Goal: Task Accomplishment & Management: Manage account settings

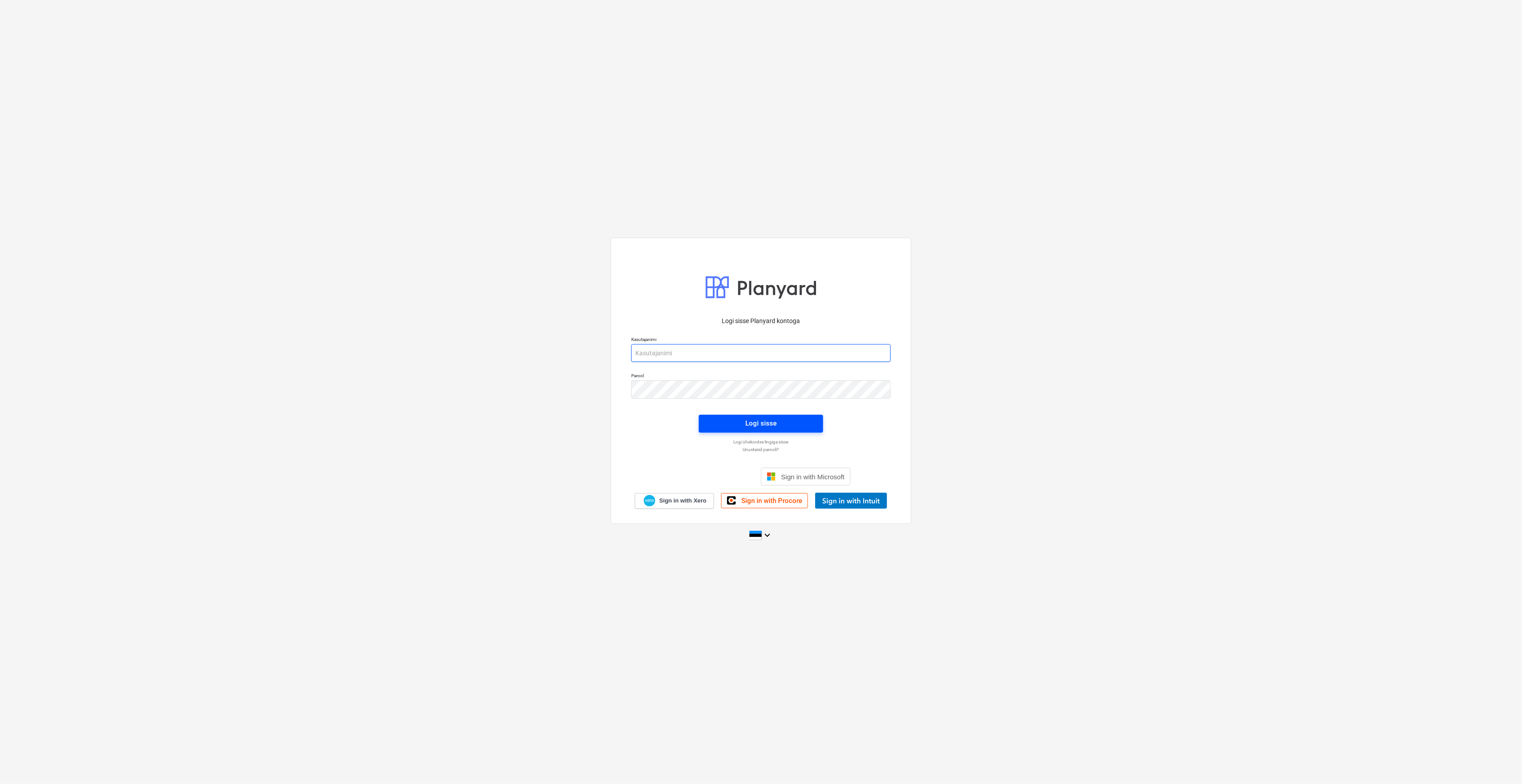
type input "[EMAIL_ADDRESS][DOMAIN_NAME]"
click at [736, 418] on span "Logi sisse" at bounding box center [761, 423] width 103 height 11
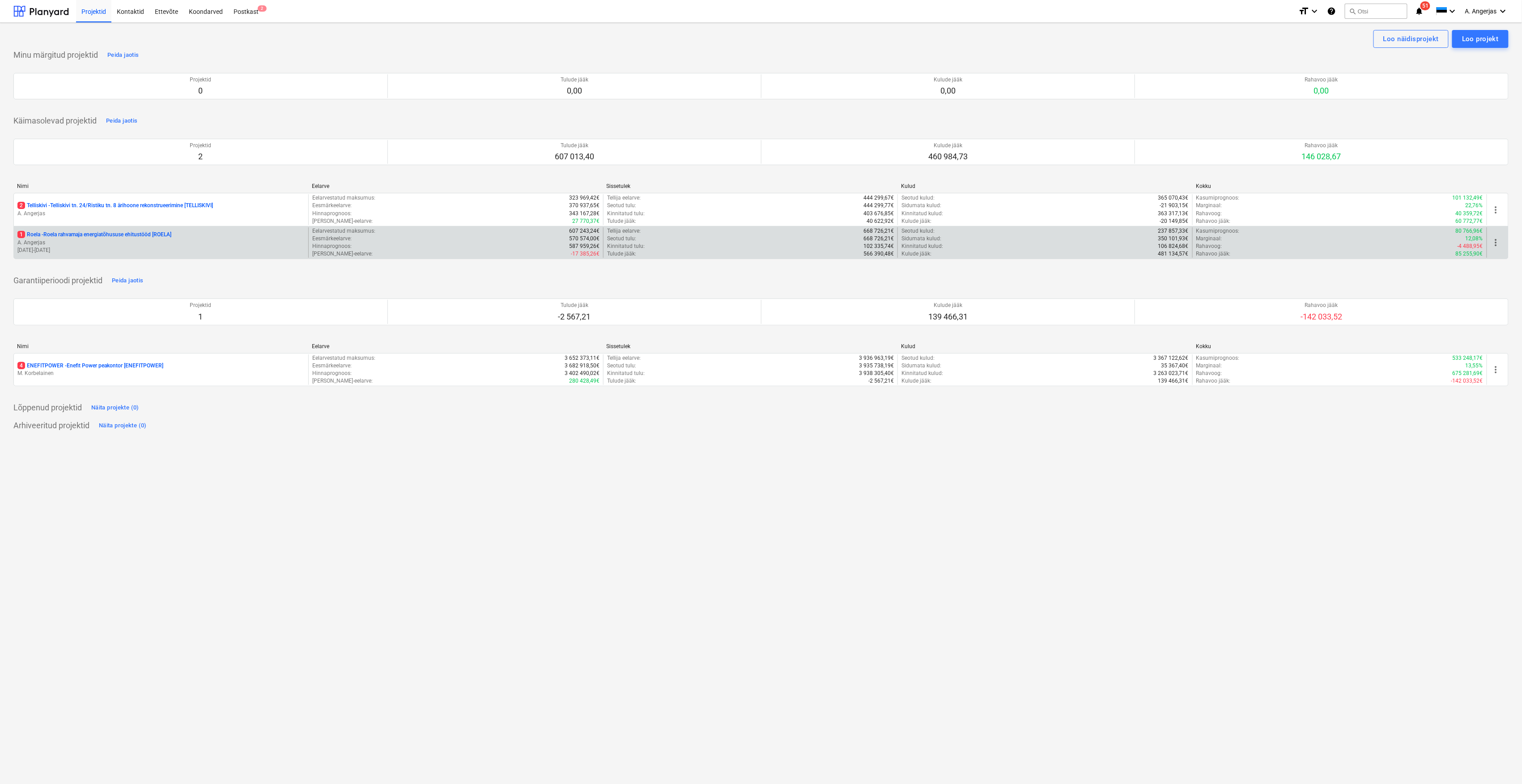
click at [60, 245] on p "A. Angerjas" at bounding box center [161, 242] width 287 height 7
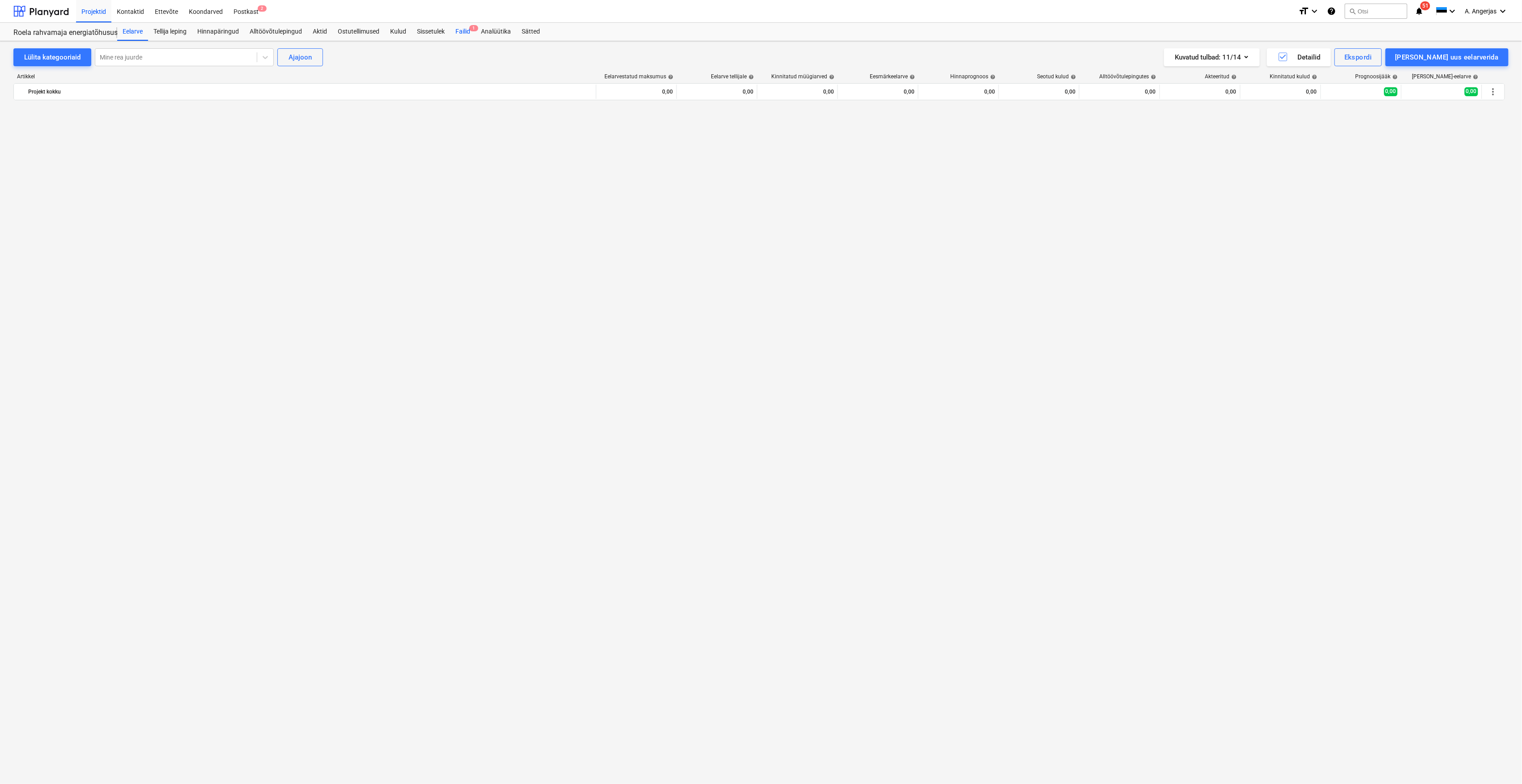
click at [461, 29] on div "Failid 1" at bounding box center [462, 32] width 25 height 18
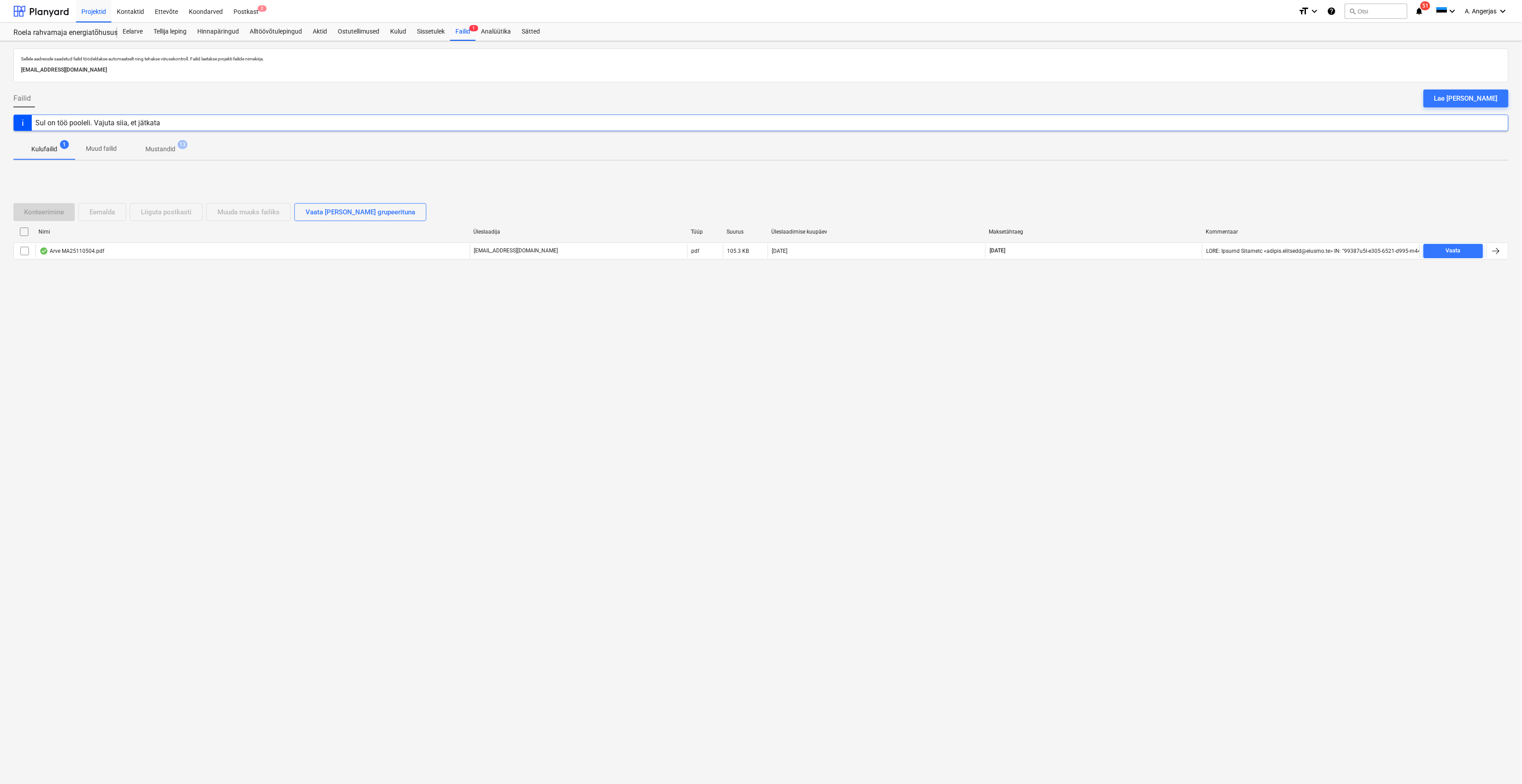
click at [326, 261] on div "Nimi Üleslaadija Tüüp Suurus Üleslaadimise kuupäev Maksetähtaeg Kommentaar Arve…" at bounding box center [761, 243] width 1495 height 38
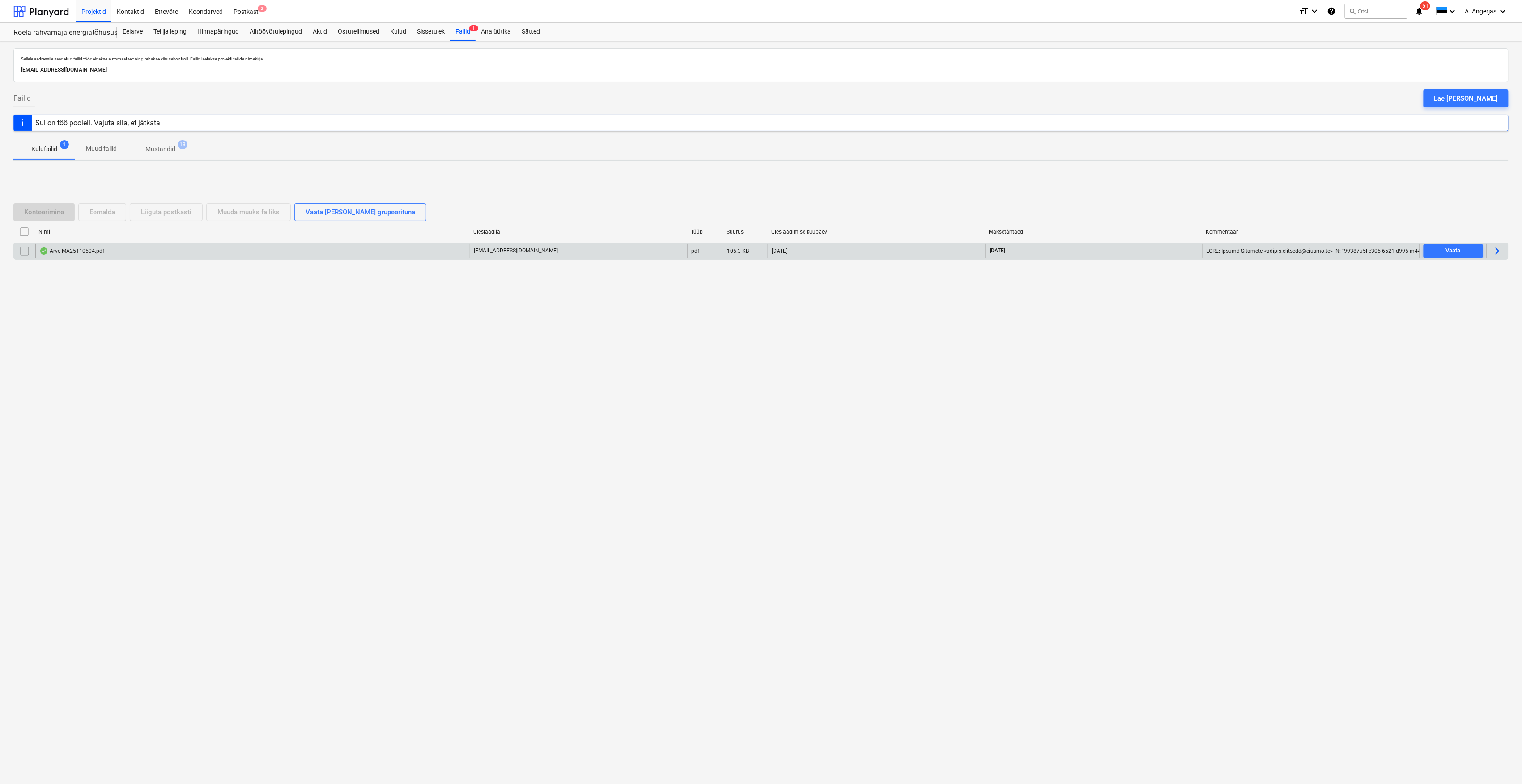
click at [337, 250] on div "Arve MA25110504.pdf" at bounding box center [253, 251] width 435 height 15
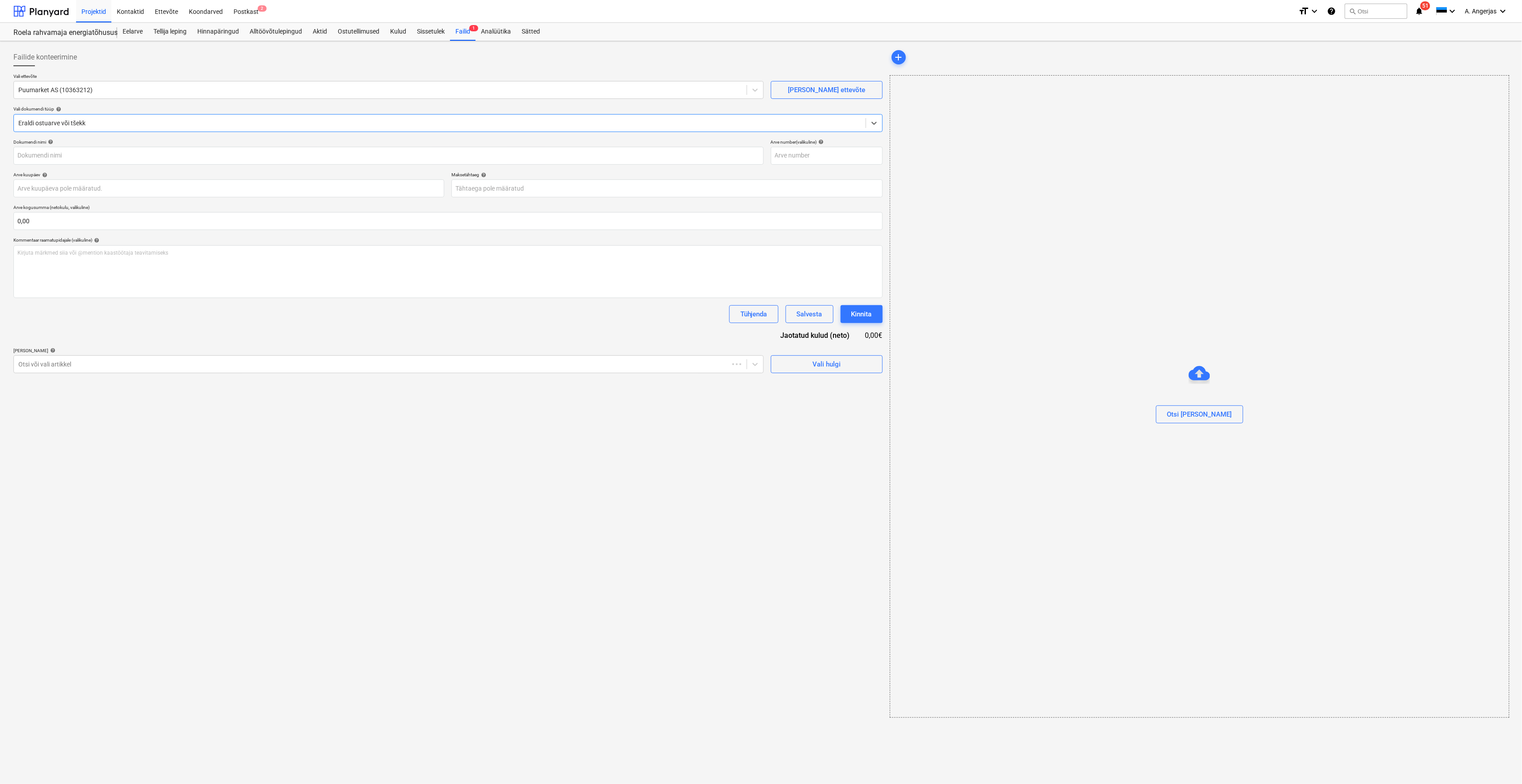
type input "MA25110504"
type input "[DATE]"
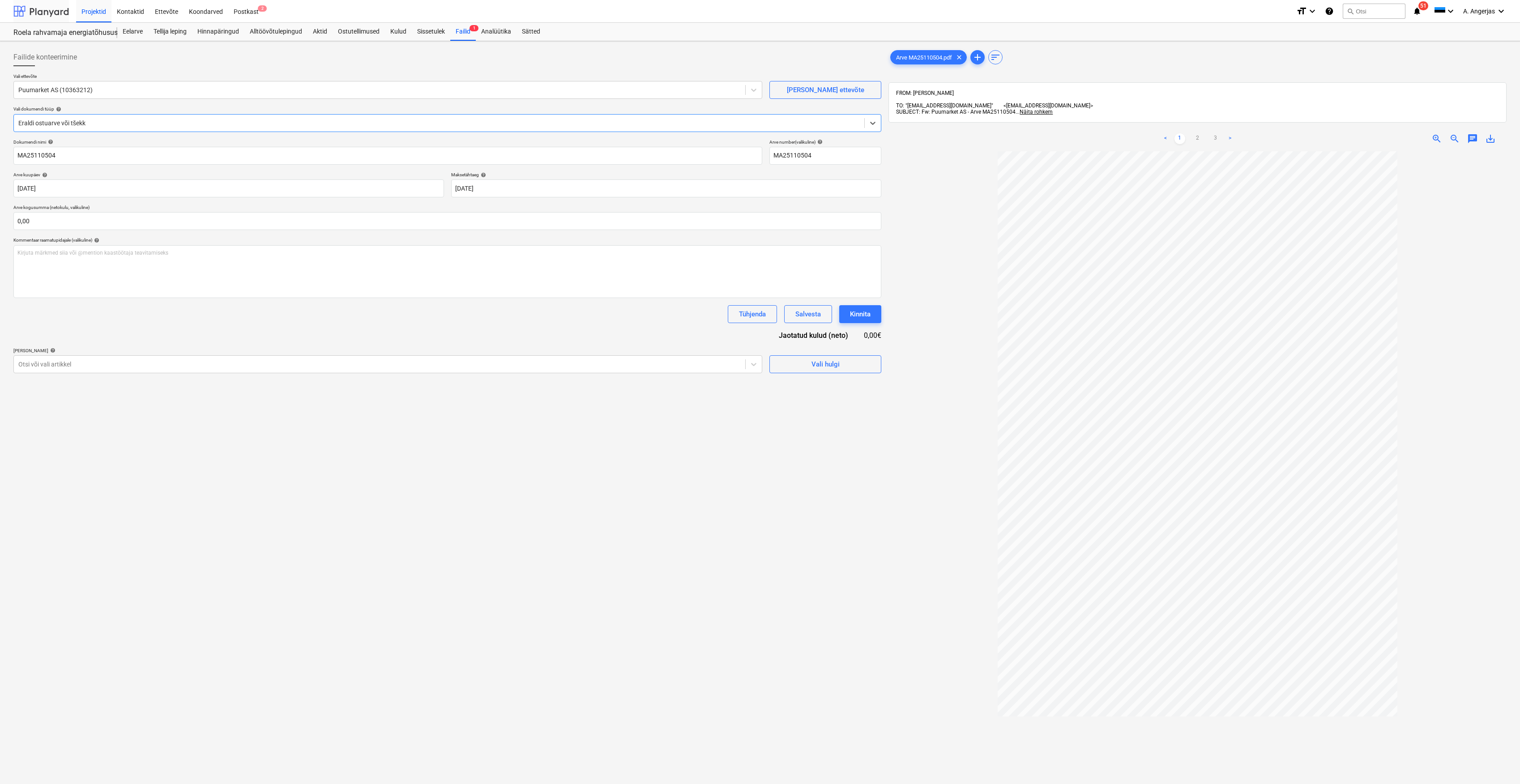
click at [35, 4] on div at bounding box center [41, 11] width 55 height 23
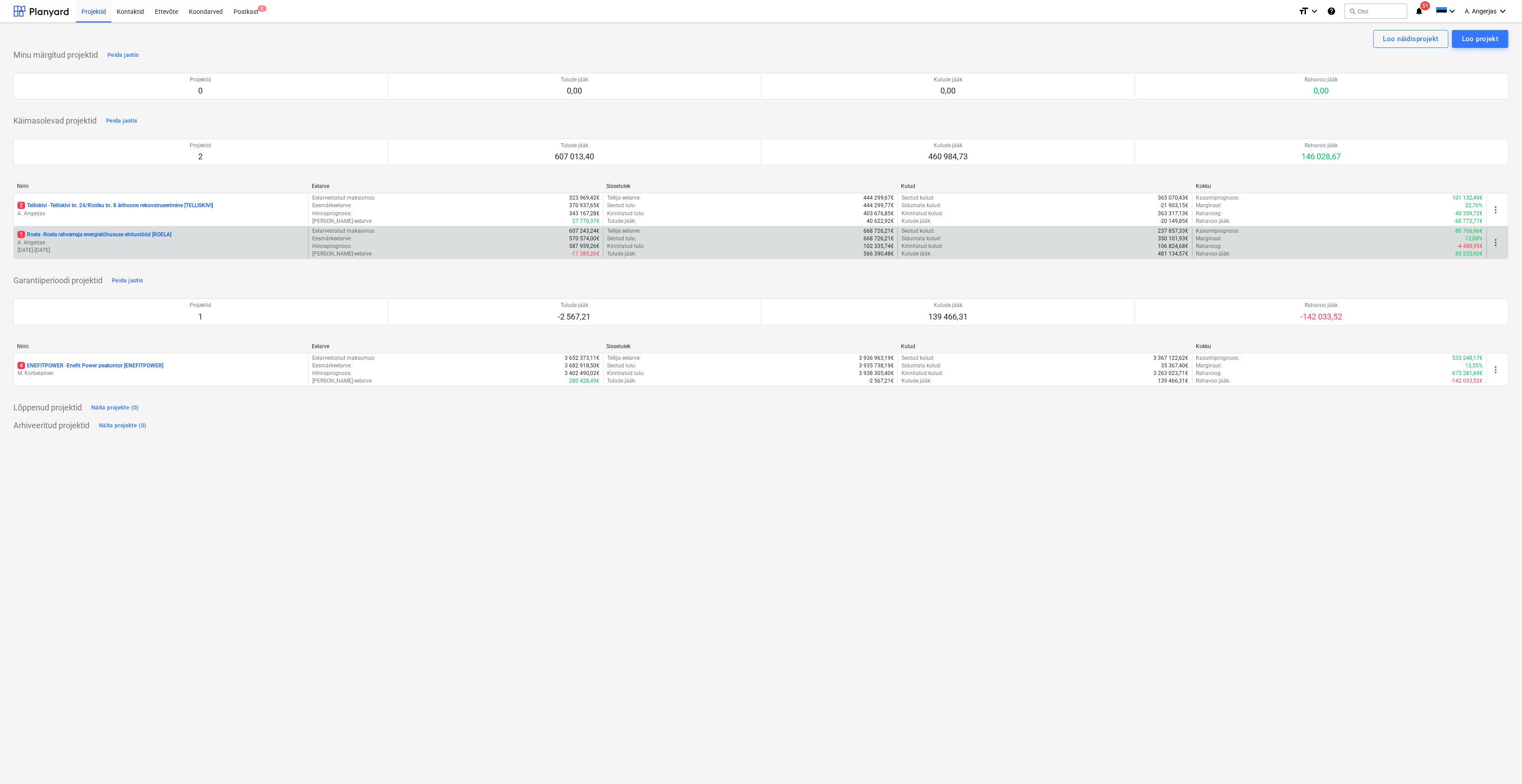
click at [89, 240] on p "A. Angerjas" at bounding box center [161, 242] width 287 height 7
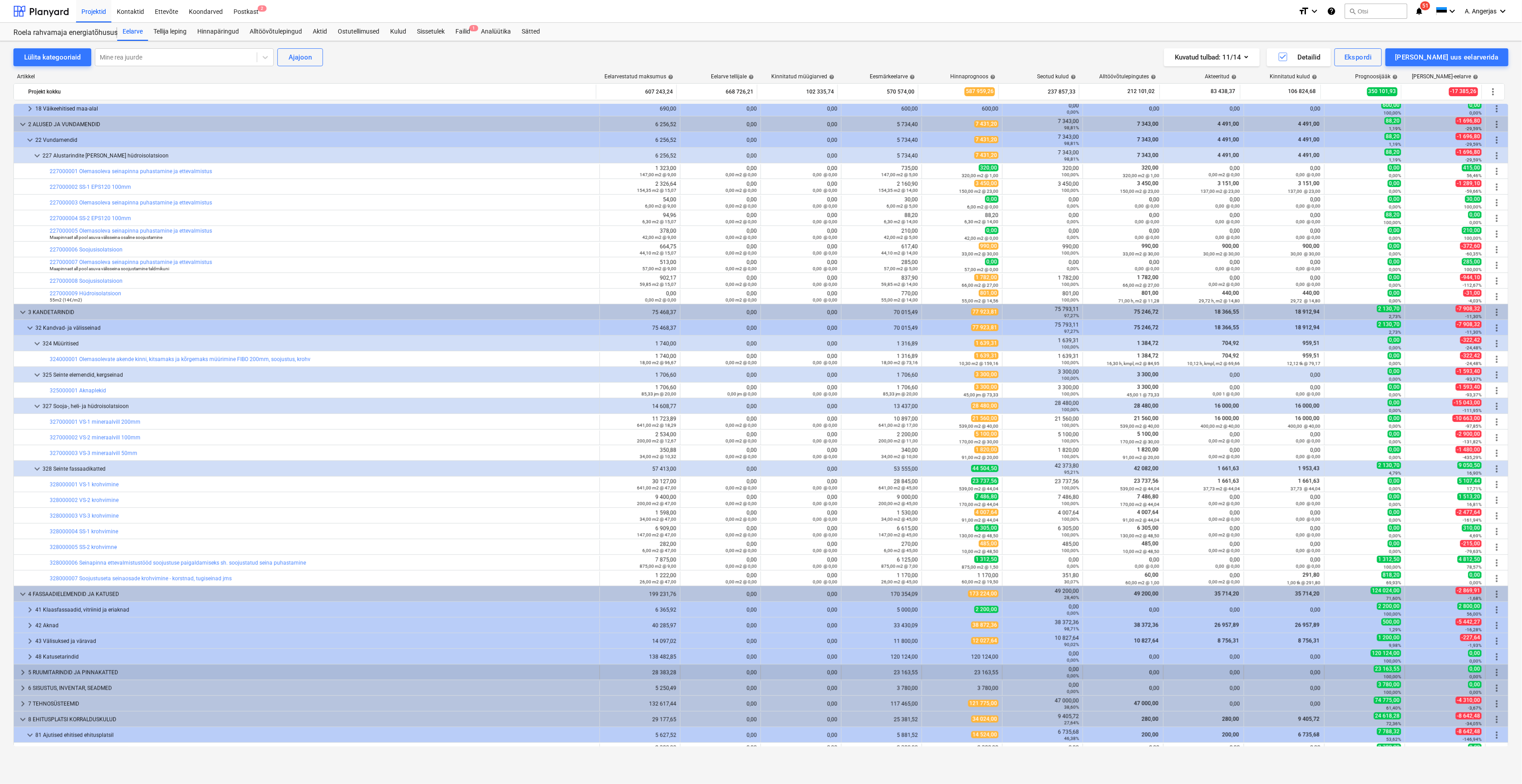
scroll to position [298, 0]
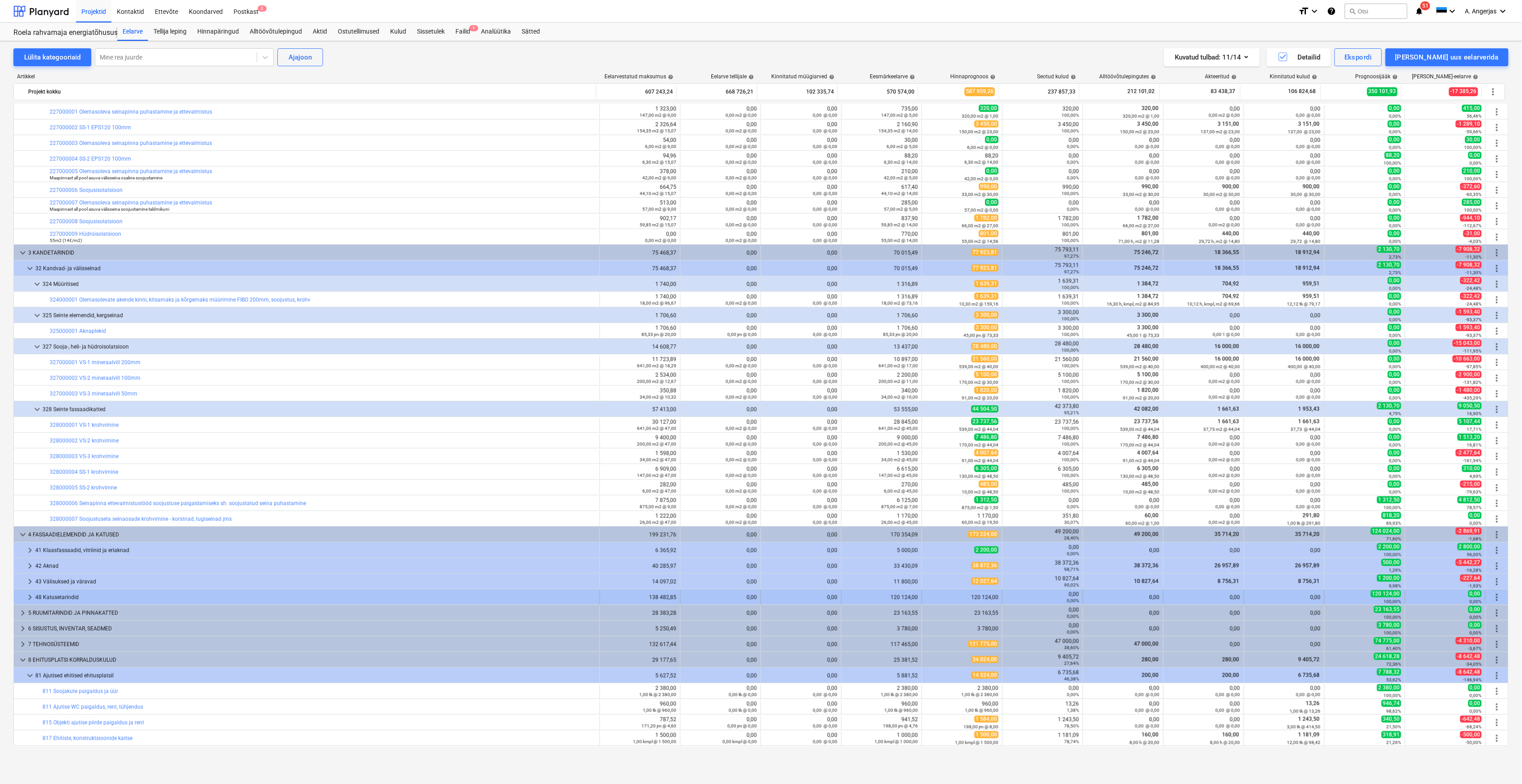
click at [88, 600] on div "48 Katusetarindid" at bounding box center [315, 598] width 560 height 15
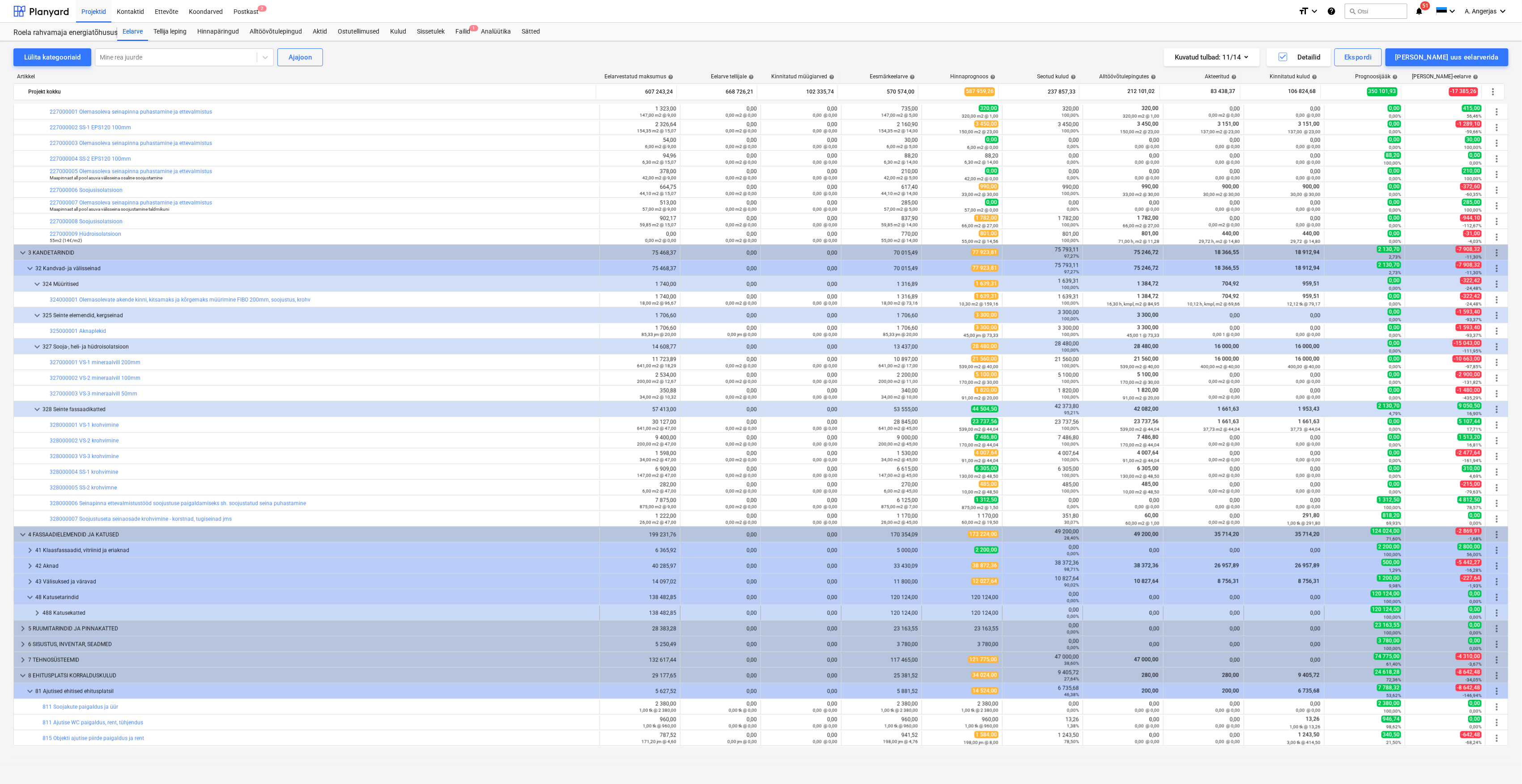
click at [36, 615] on span "keyboard_arrow_right" at bounding box center [36, 612] width 11 height 11
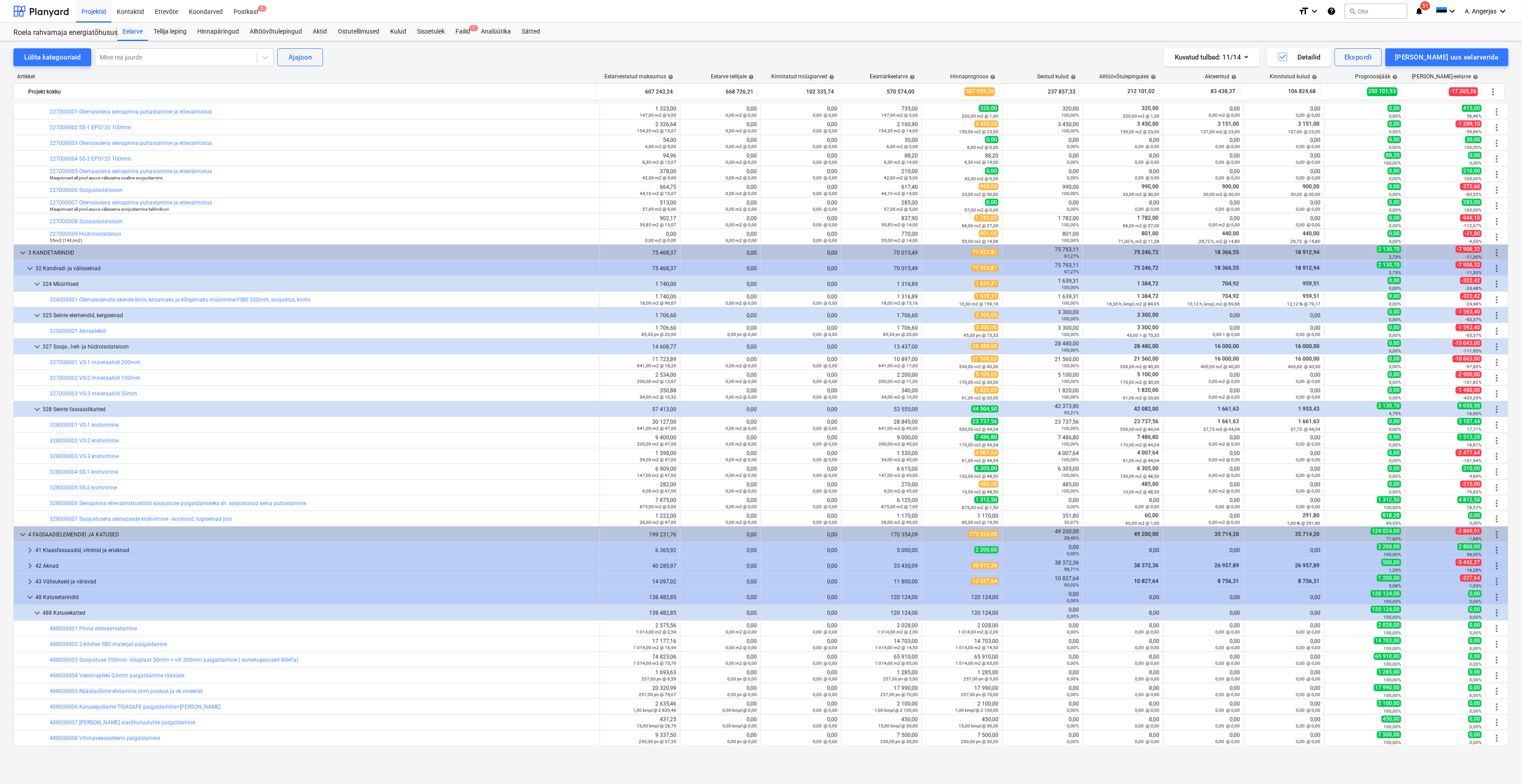
scroll to position [418, 0]
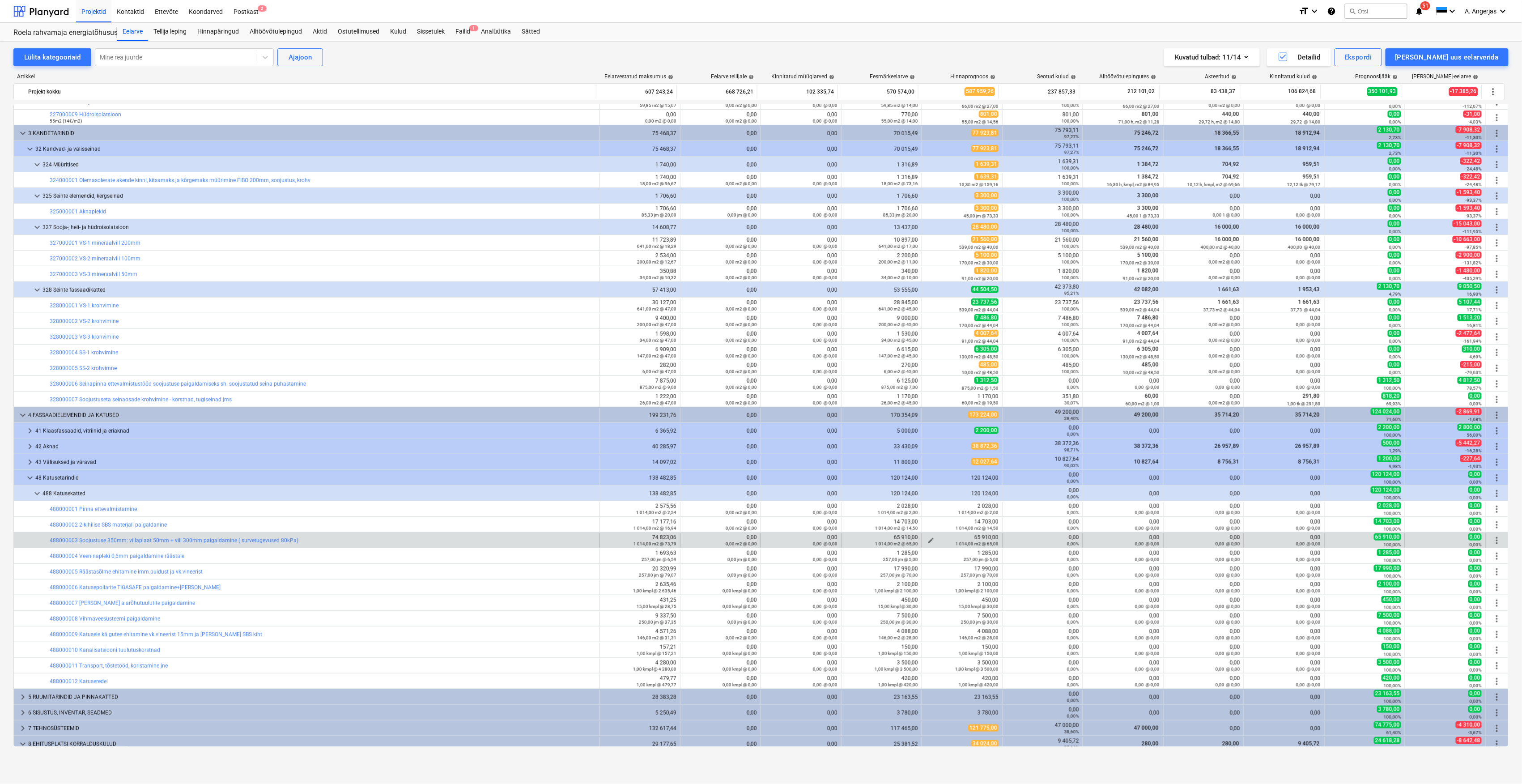
click at [925, 542] on div "1 014,00 m2 @ 65,00" at bounding box center [962, 543] width 73 height 6
click at [928, 539] on span "edit" at bounding box center [931, 540] width 7 height 7
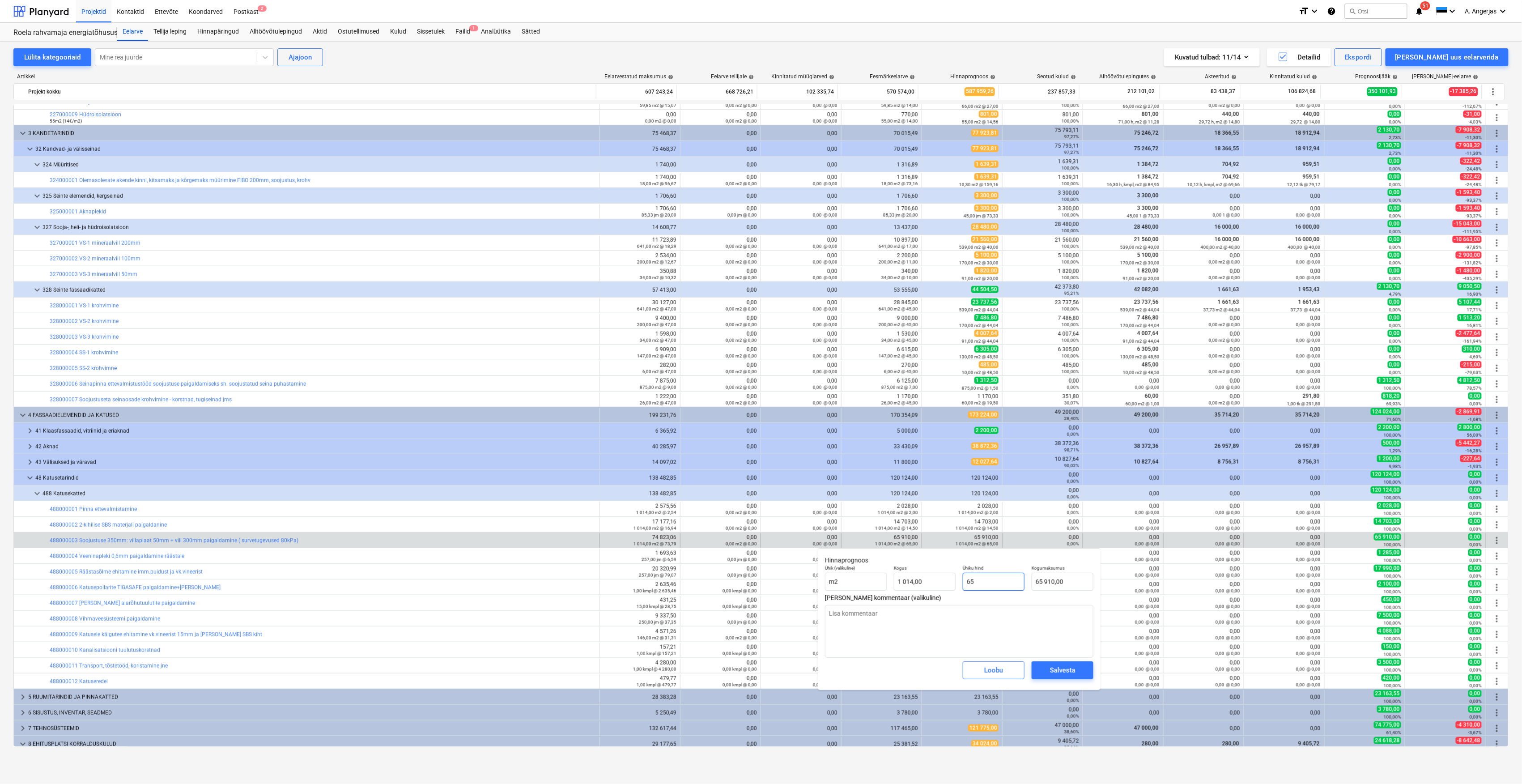
click at [996, 578] on input "65" at bounding box center [993, 581] width 62 height 18
drag, startPoint x: 996, startPoint y: 578, endPoint x: 945, endPoint y: 576, distance: 51.0
click at [945, 576] on div "Ühik (valikuline) m2 Kogus 1 014,00 Ühiku hind 65 Kogumaksumus 65 910,00" at bounding box center [959, 577] width 276 height 32
type input "5"
type textarea "x"
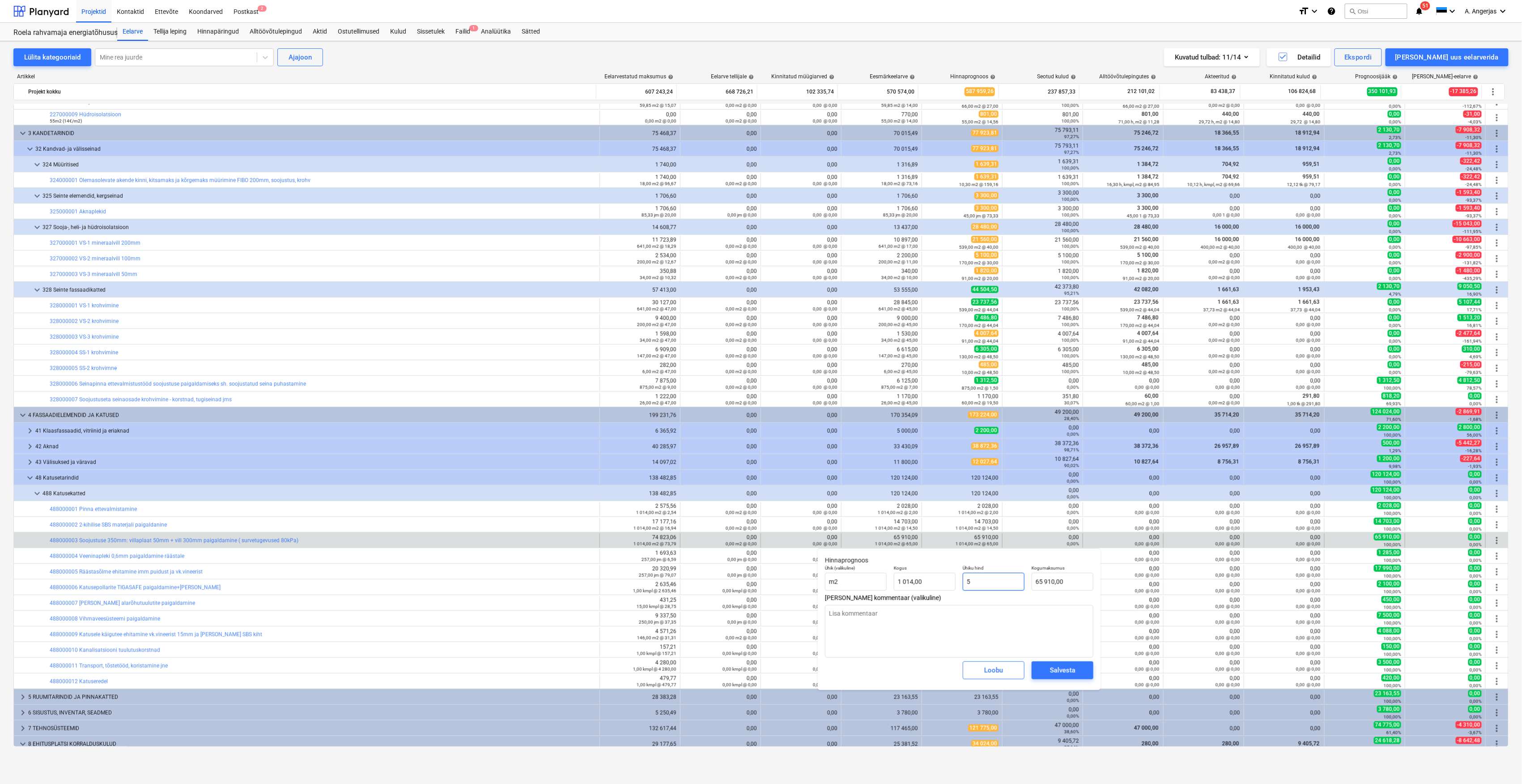
type input "5 070,00"
type input "55"
type textarea "x"
type input "55 770,00"
type input "55,00"
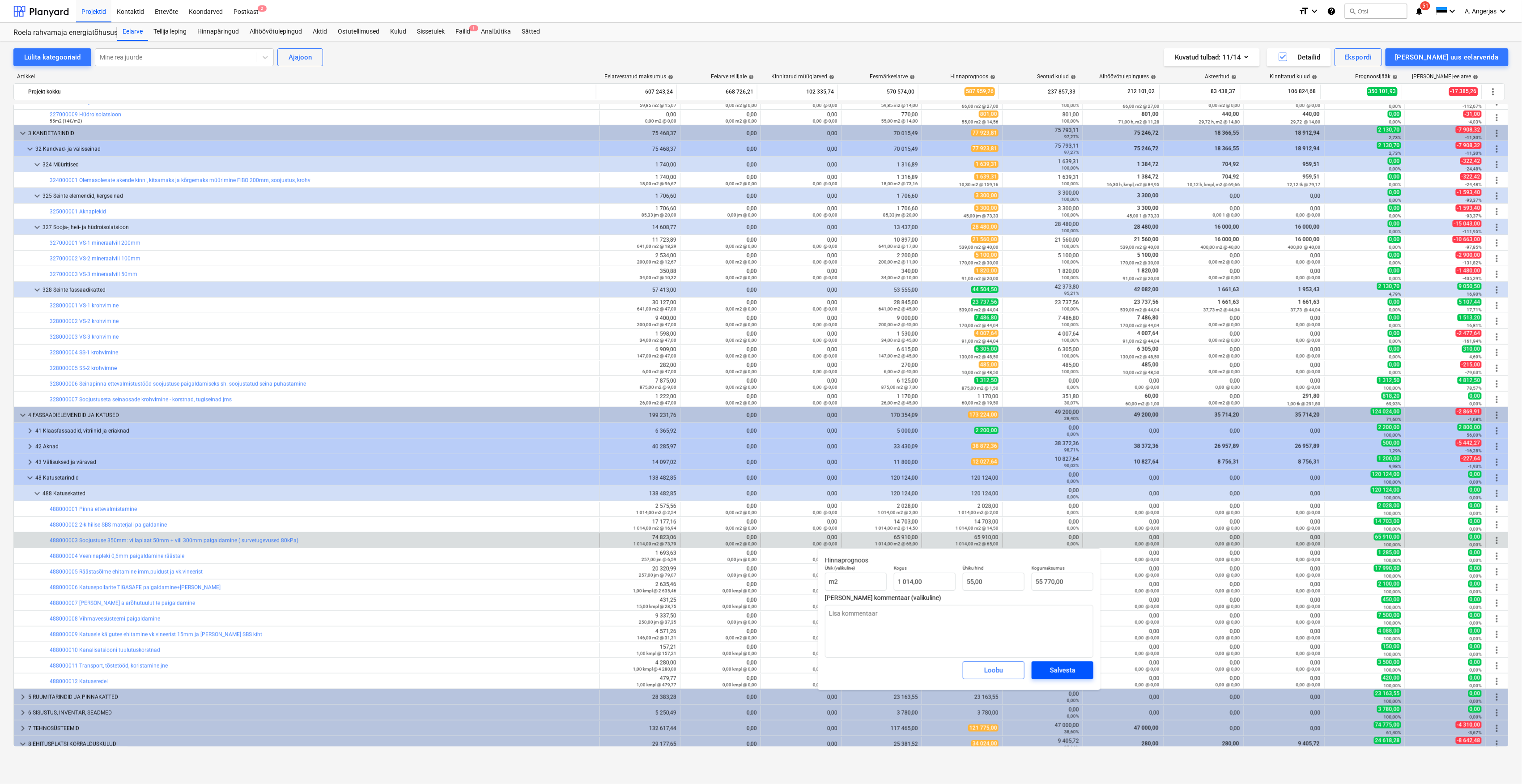
click at [1079, 666] on span "Salvesta" at bounding box center [1062, 670] width 41 height 11
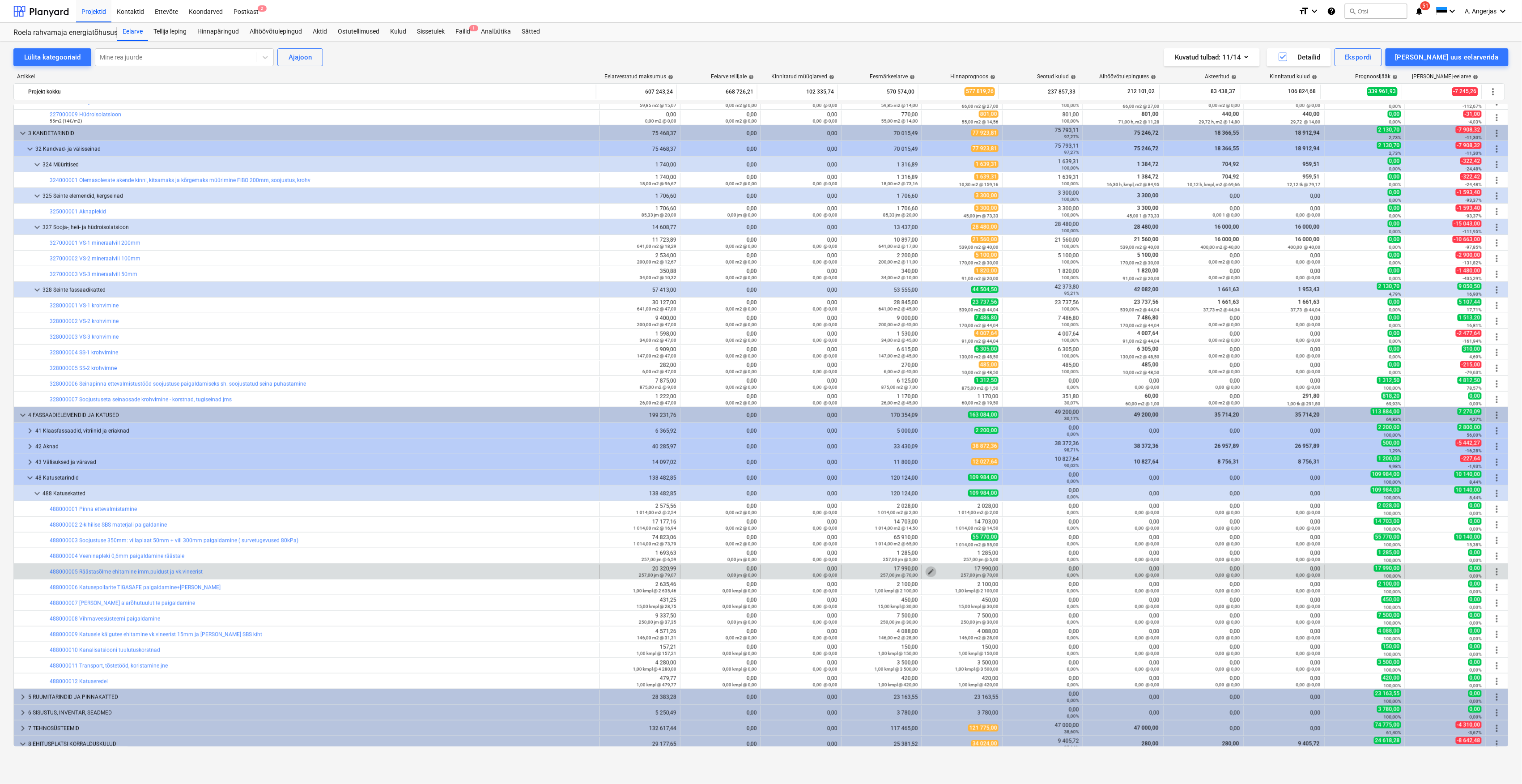
click at [928, 571] on span "edit" at bounding box center [931, 572] width 7 height 7
type textarea "x"
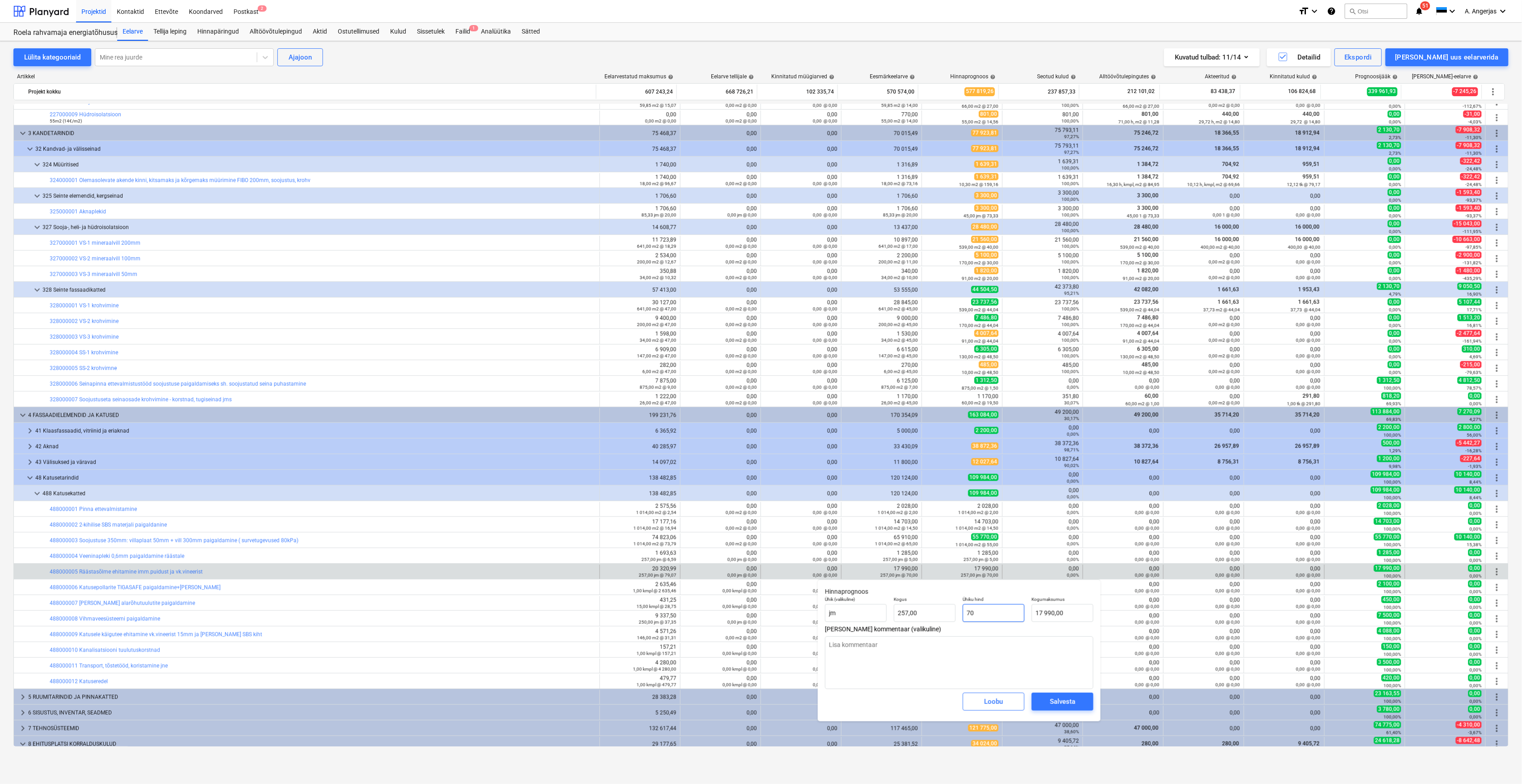
click at [993, 614] on input "70" at bounding box center [993, 613] width 62 height 18
click at [966, 608] on input "70" at bounding box center [993, 613] width 62 height 18
type input "6"
type textarea "x"
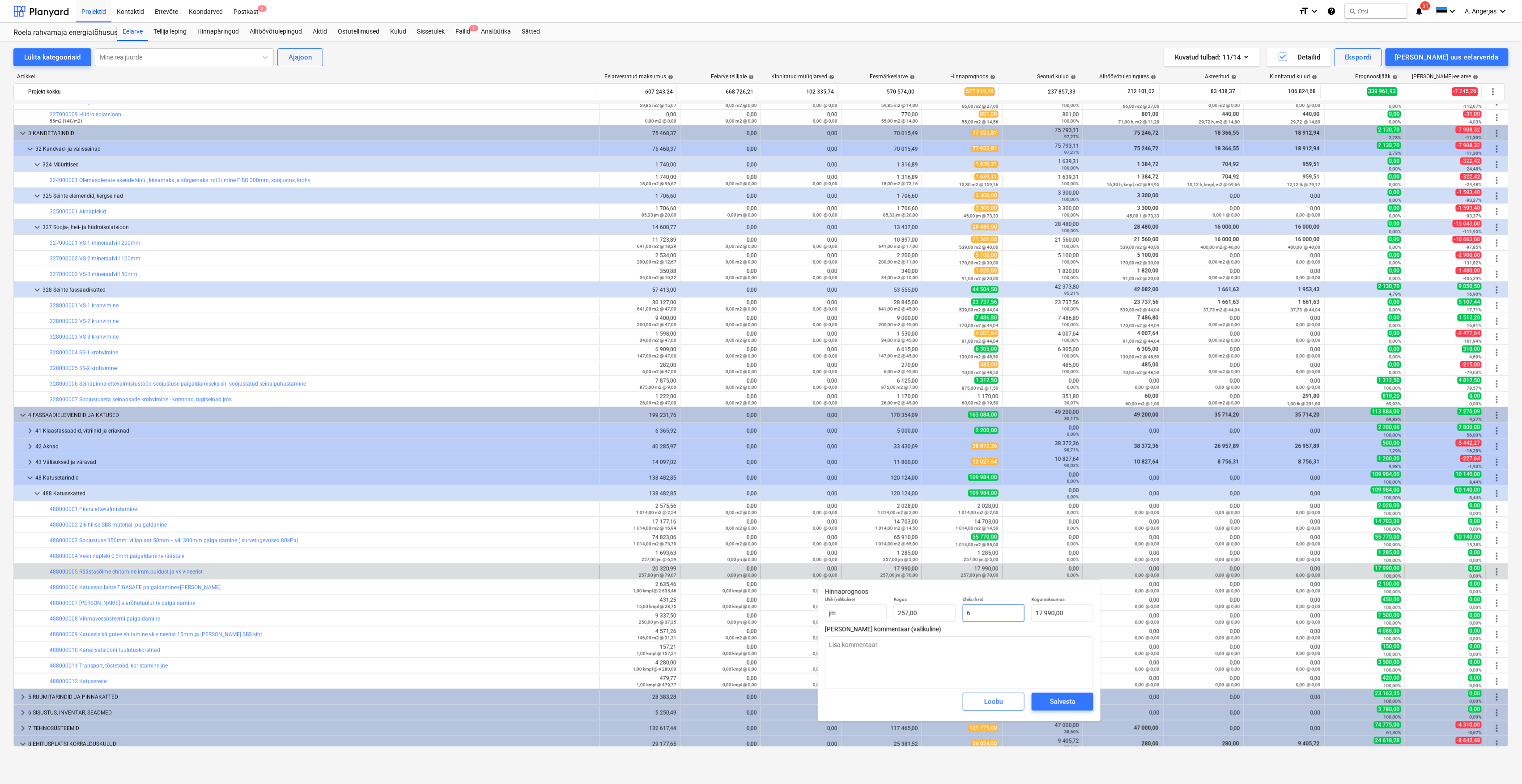
type input "1 542,00"
type textarea "x"
type input "65"
type input "16 705,00"
drag, startPoint x: 983, startPoint y: 612, endPoint x: 959, endPoint y: 615, distance: 24.2
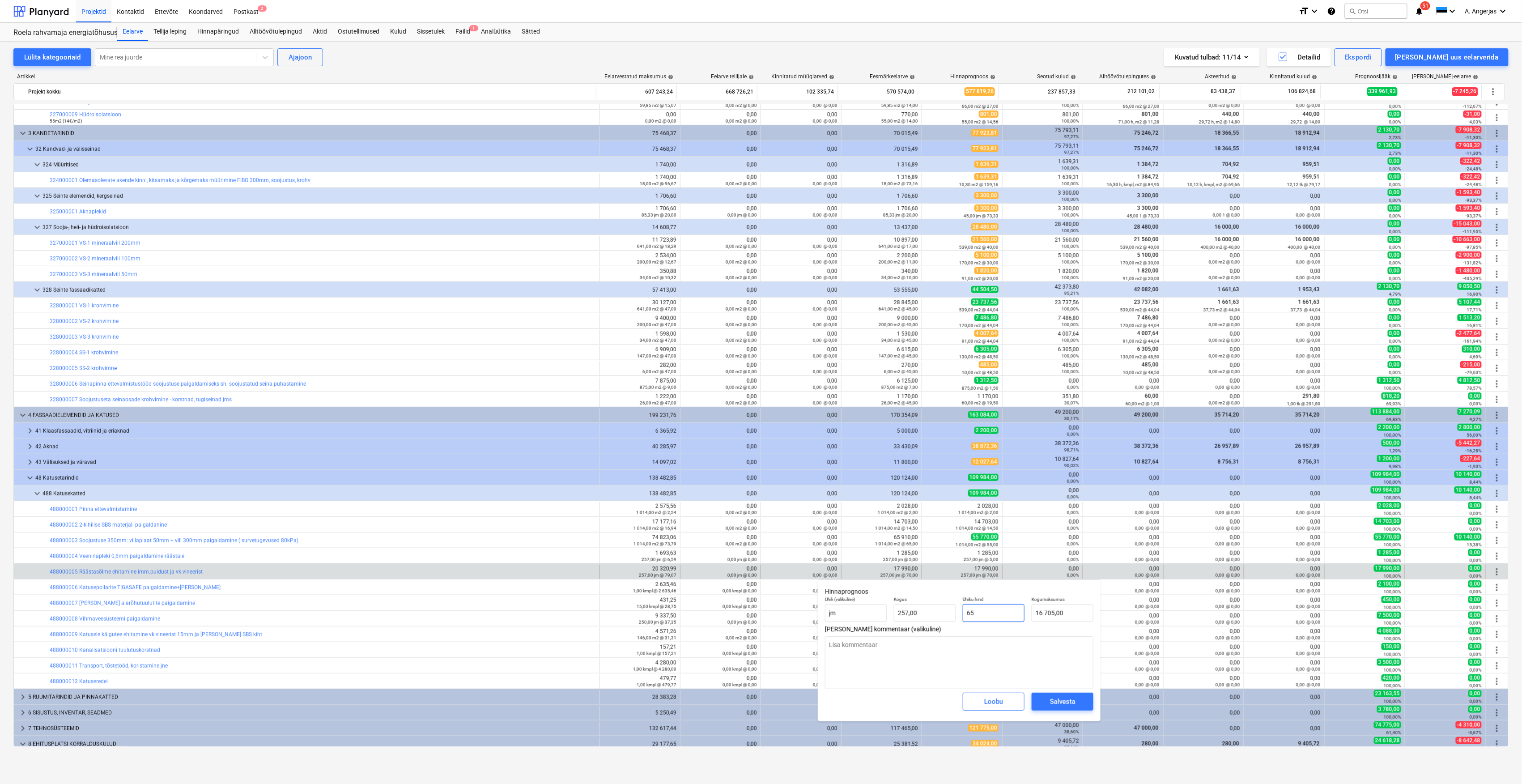
click at [959, 615] on div "Ühiku hind 65" at bounding box center [993, 609] width 69 height 32
type input "6"
type textarea "x"
type input "1 542,00"
type textarea "x"
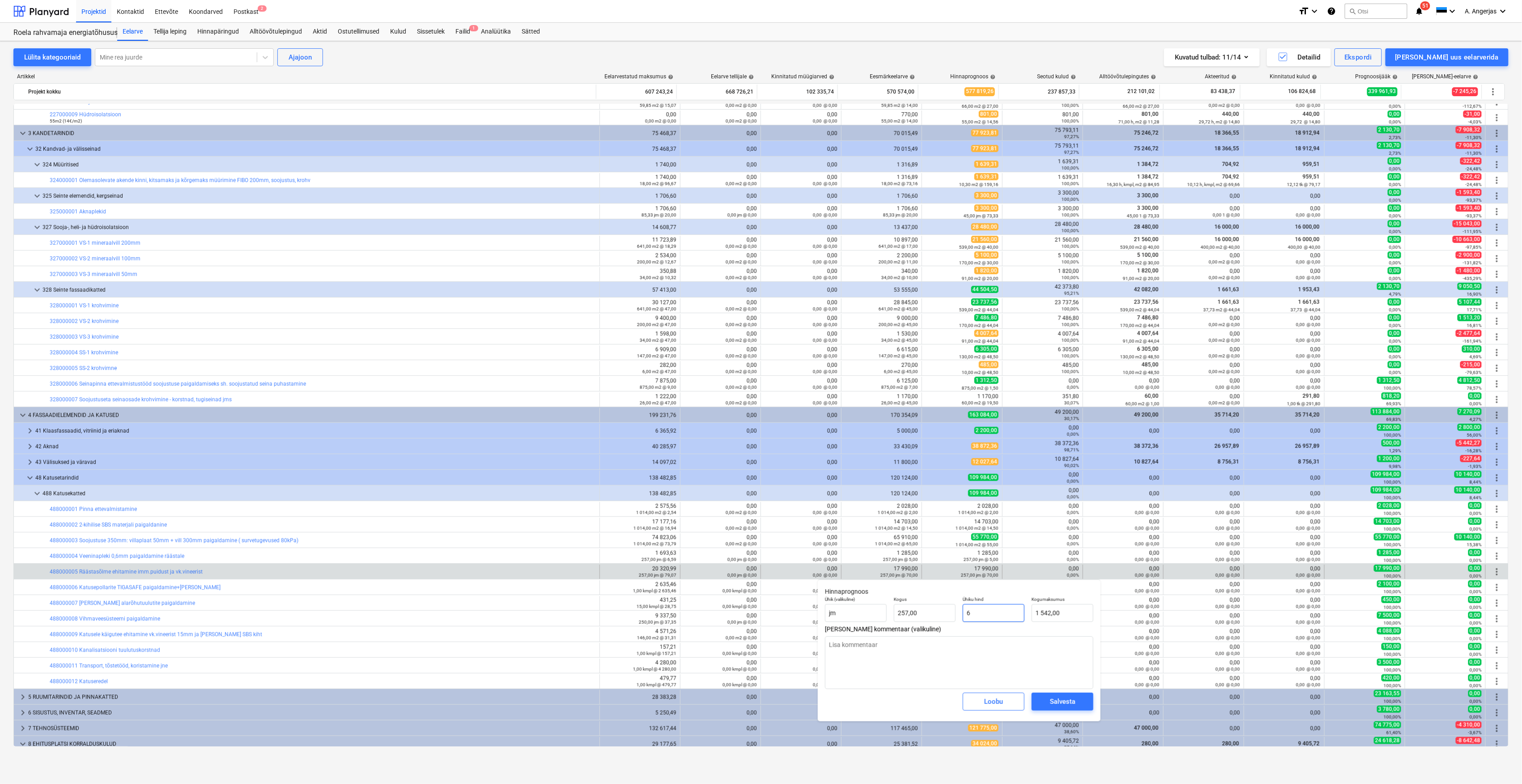
type input "60"
type input "15 420,00"
drag, startPoint x: 996, startPoint y: 610, endPoint x: 959, endPoint y: 612, distance: 37.1
click at [959, 612] on div "Ühiku hind 60" at bounding box center [993, 609] width 69 height 32
type input "5"
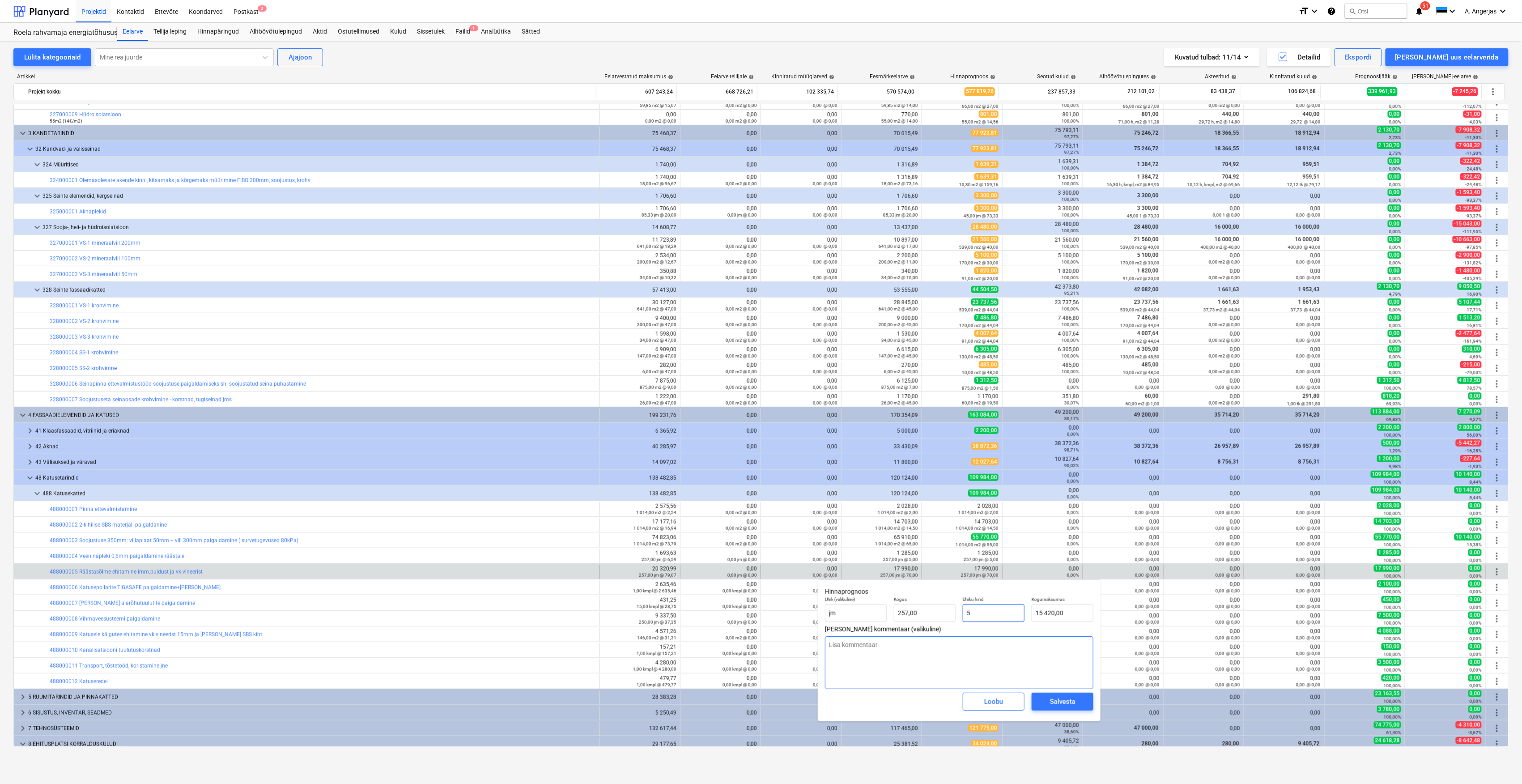
type textarea "x"
type input "1 285,00"
type textarea "x"
type input "50"
type input "12 850,00"
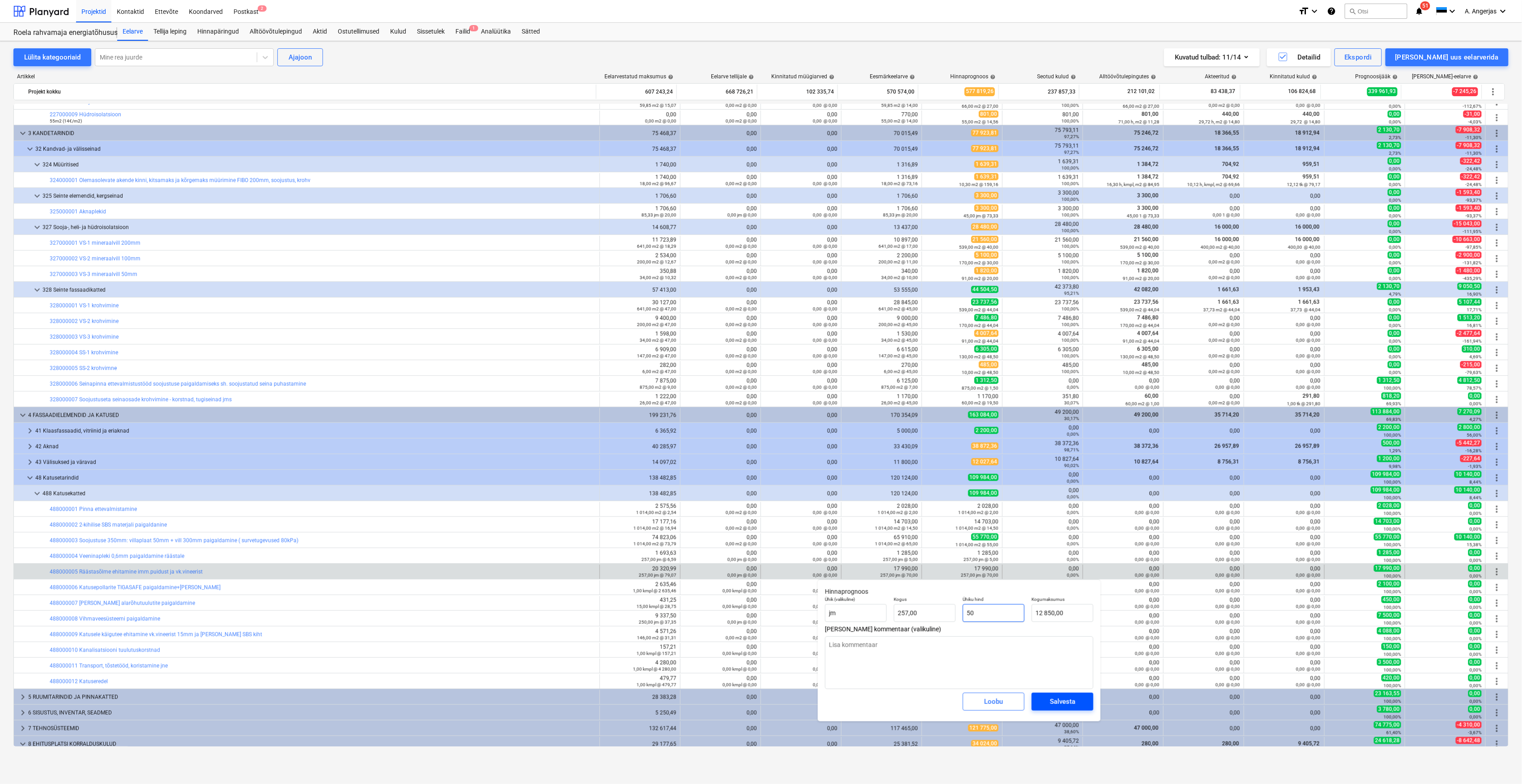
type input "50"
type textarea "x"
type input "50,00"
click at [1050, 705] on div "Salvesta" at bounding box center [1062, 701] width 25 height 11
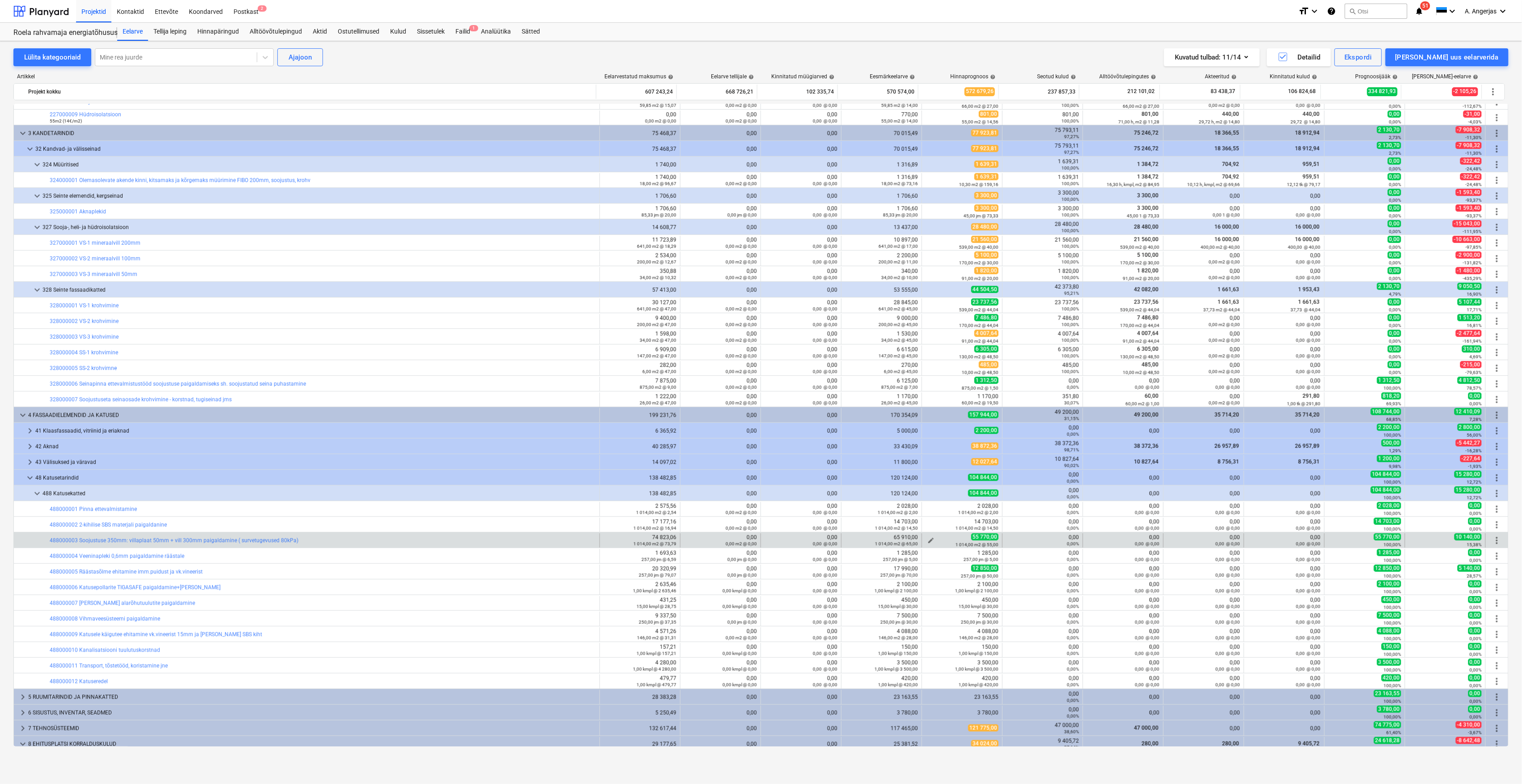
click at [929, 542] on div "1 014,00 m2 @ 55,00" at bounding box center [962, 545] width 73 height 6
click at [931, 538] on span "edit" at bounding box center [931, 540] width 7 height 7
type textarea "x"
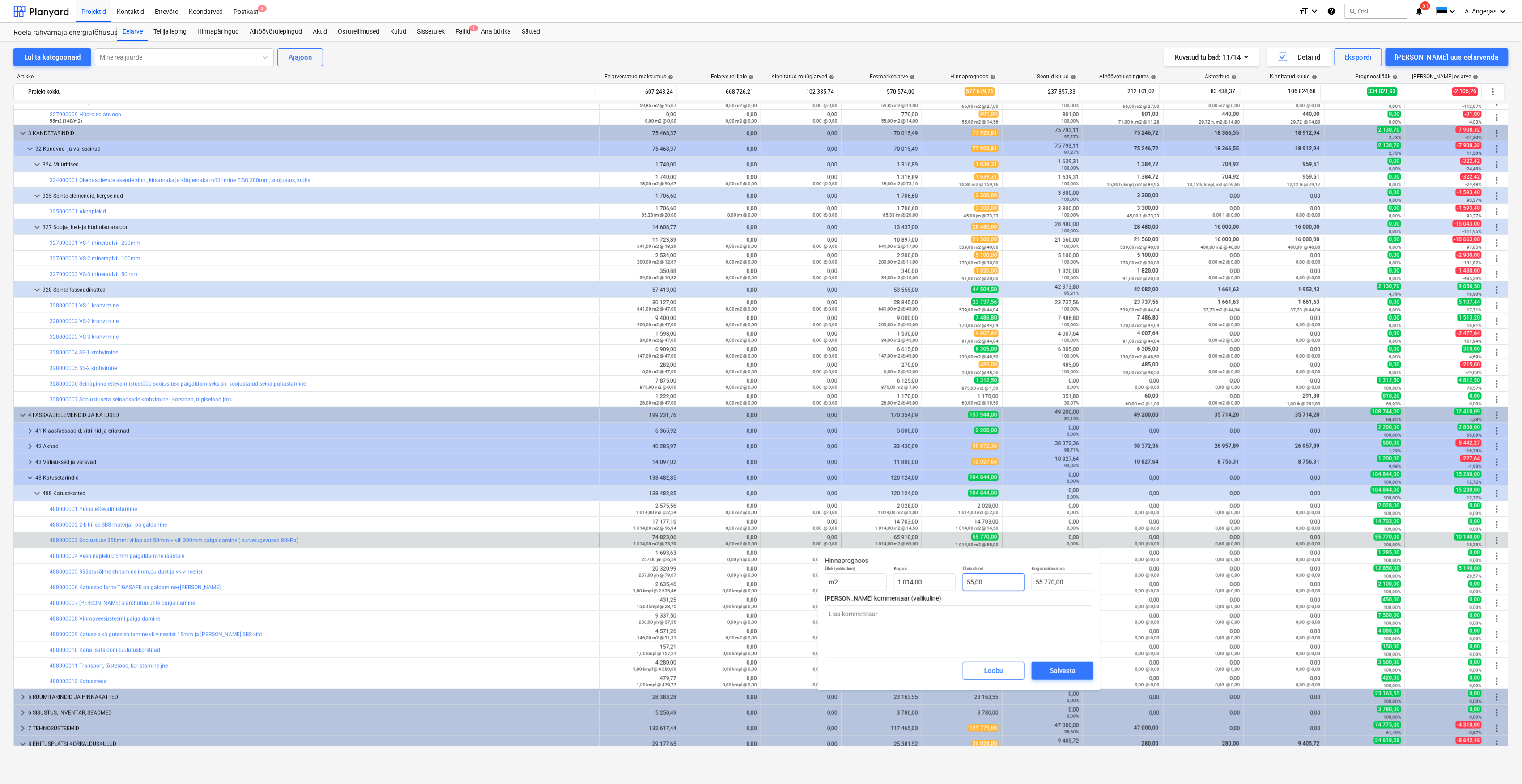
type input "55"
click at [985, 585] on input "55" at bounding box center [993, 582] width 62 height 18
drag, startPoint x: 985, startPoint y: 585, endPoint x: 963, endPoint y: 585, distance: 22.0
click at [963, 585] on input "55" at bounding box center [993, 582] width 62 height 18
type textarea "x"
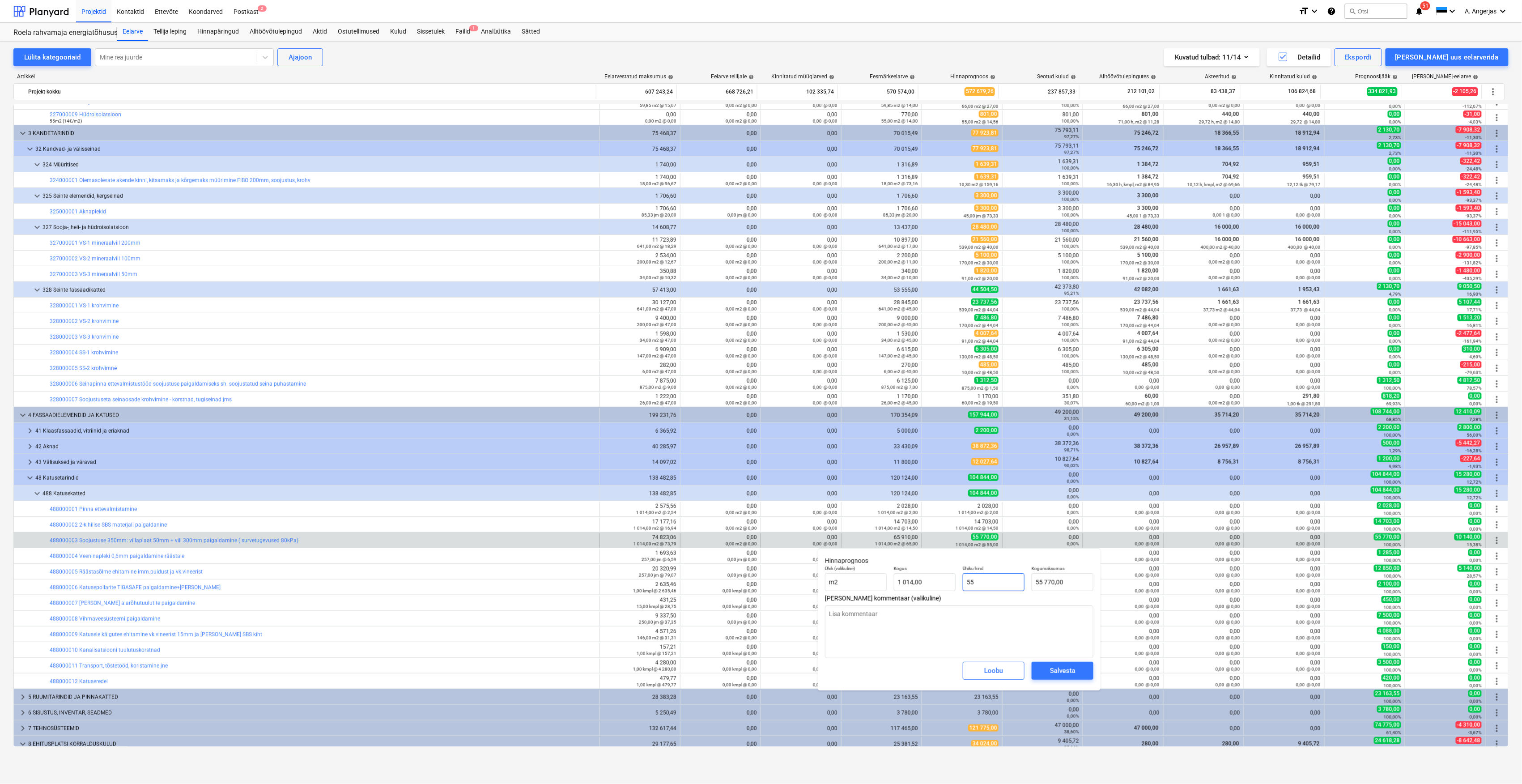
type input "5"
type input "5 070,00"
type input "50"
type textarea "x"
type input "50 700,00"
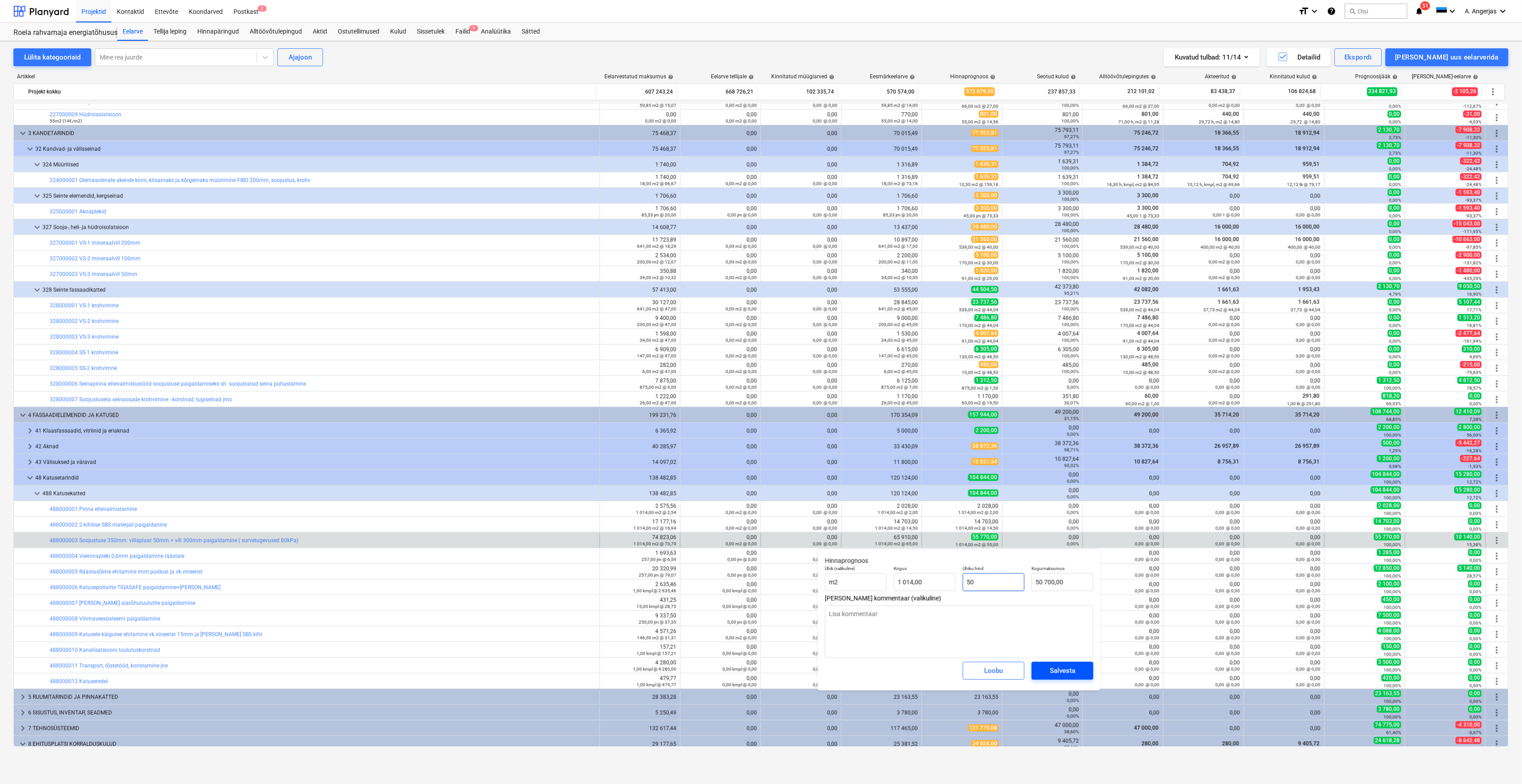
type input "50"
type textarea "x"
type input "50,00"
click at [1077, 673] on span "Salvesta" at bounding box center [1062, 670] width 41 height 11
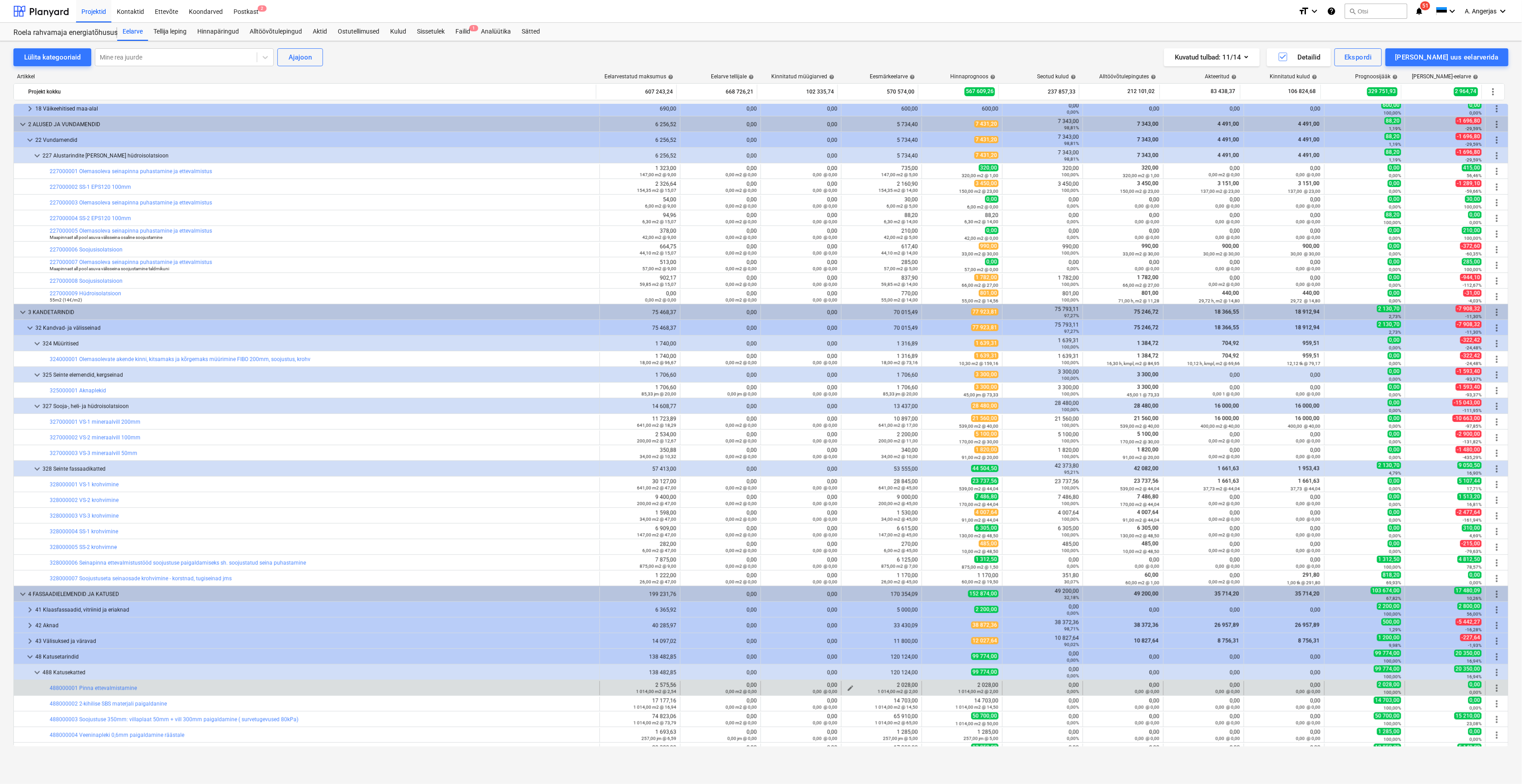
scroll to position [358, 0]
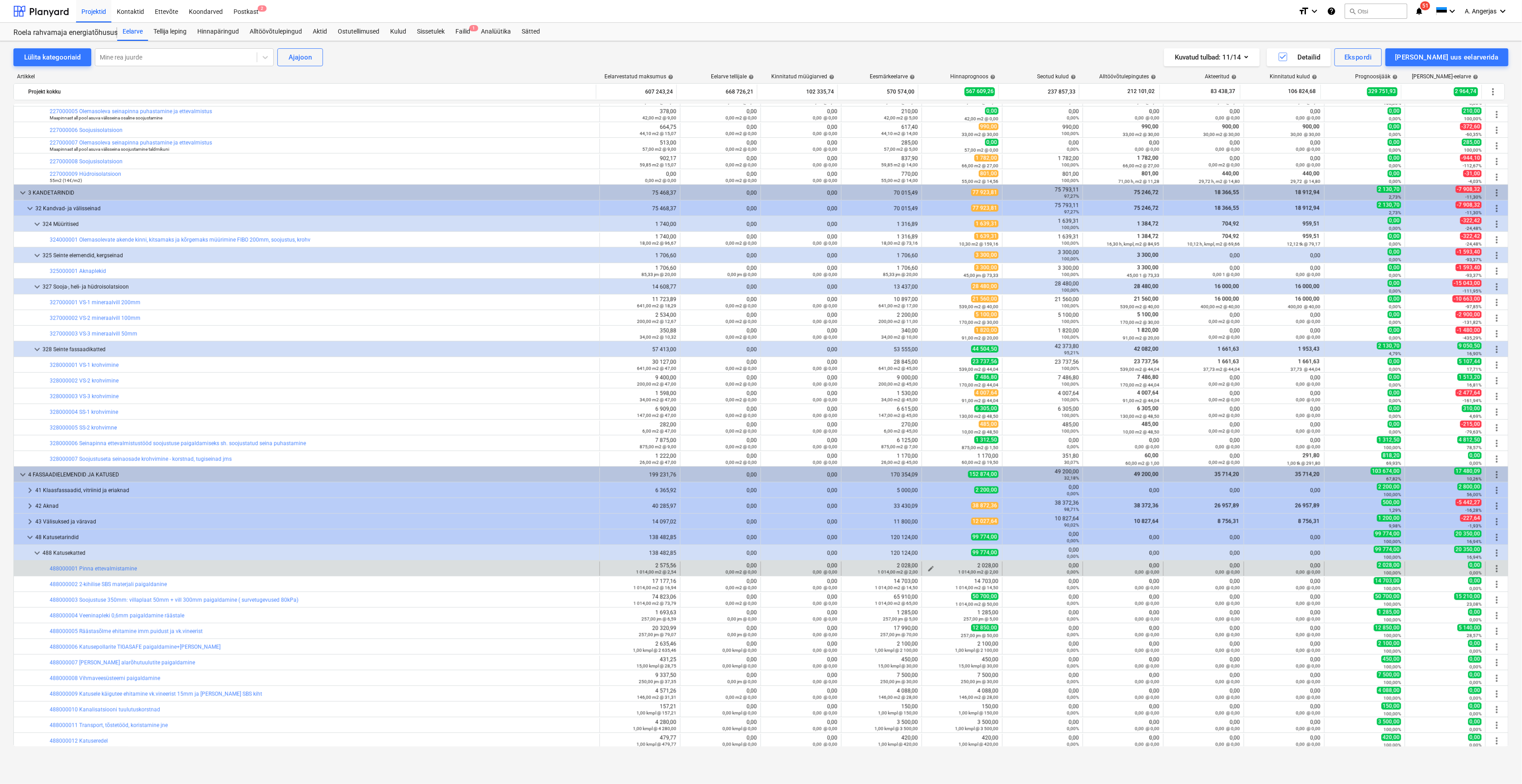
click at [928, 569] on span "edit" at bounding box center [931, 568] width 7 height 7
type textarea "x"
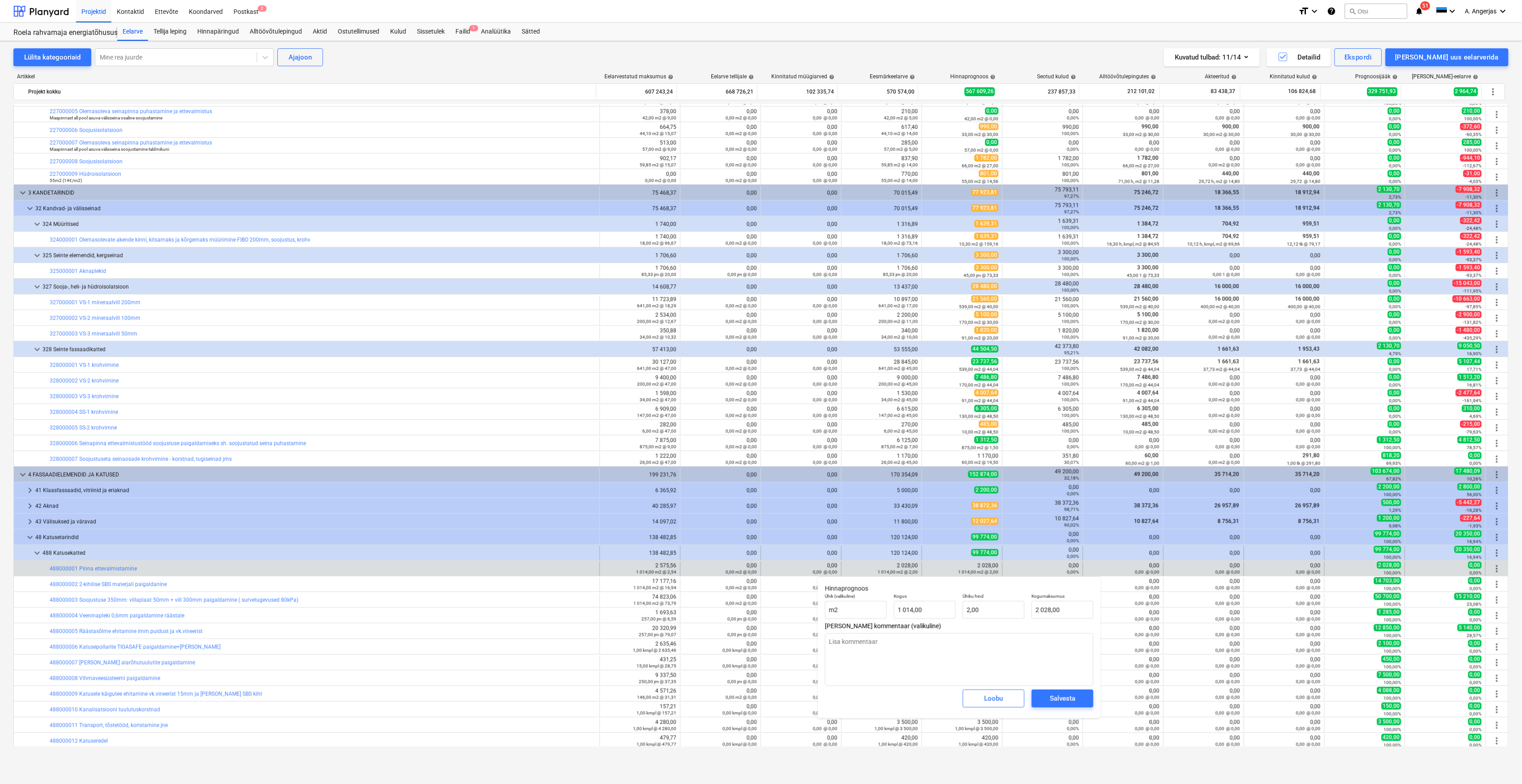
click at [568, 548] on div "488 Katusekatted" at bounding box center [319, 553] width 553 height 15
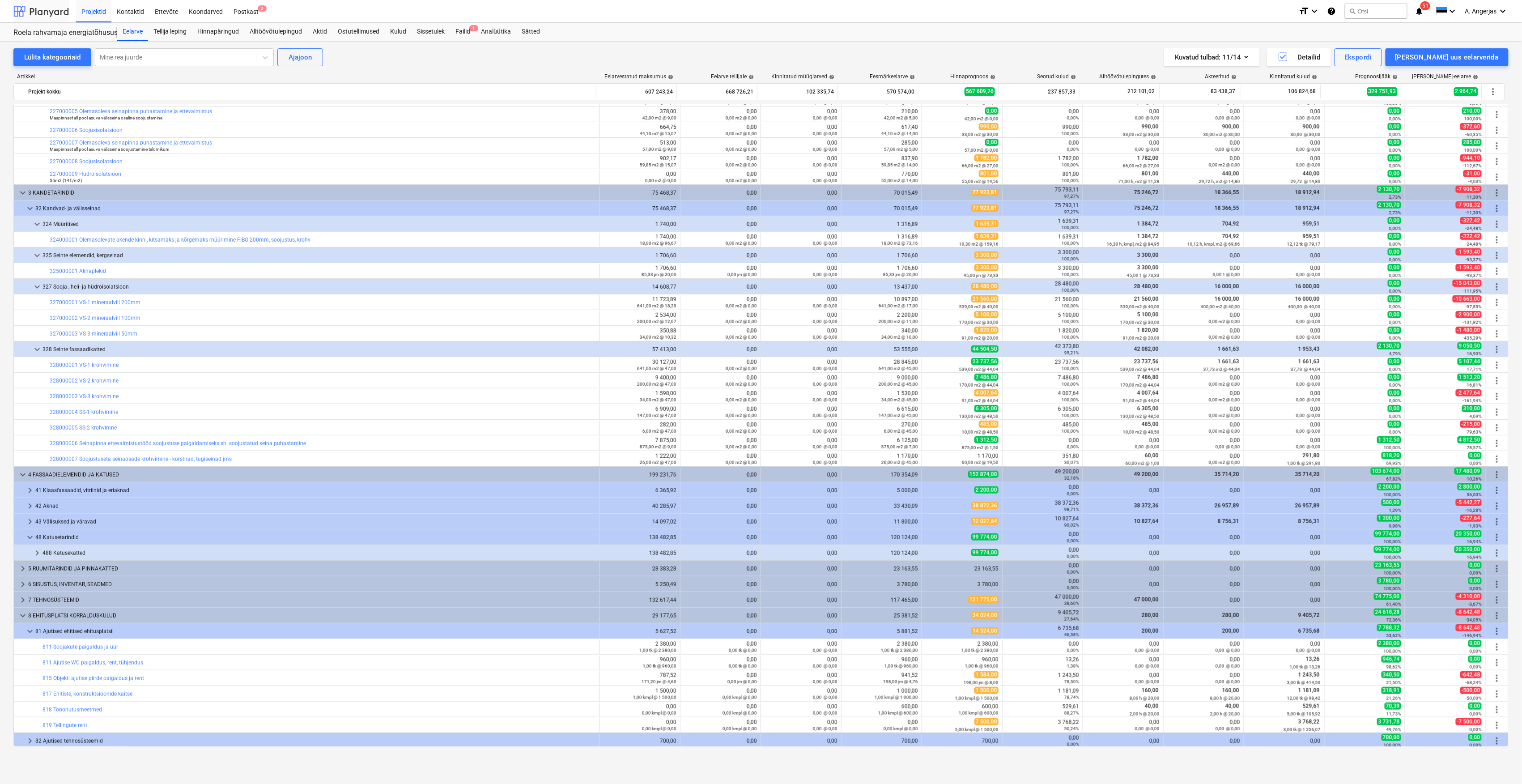
click at [36, 16] on div at bounding box center [41, 11] width 55 height 23
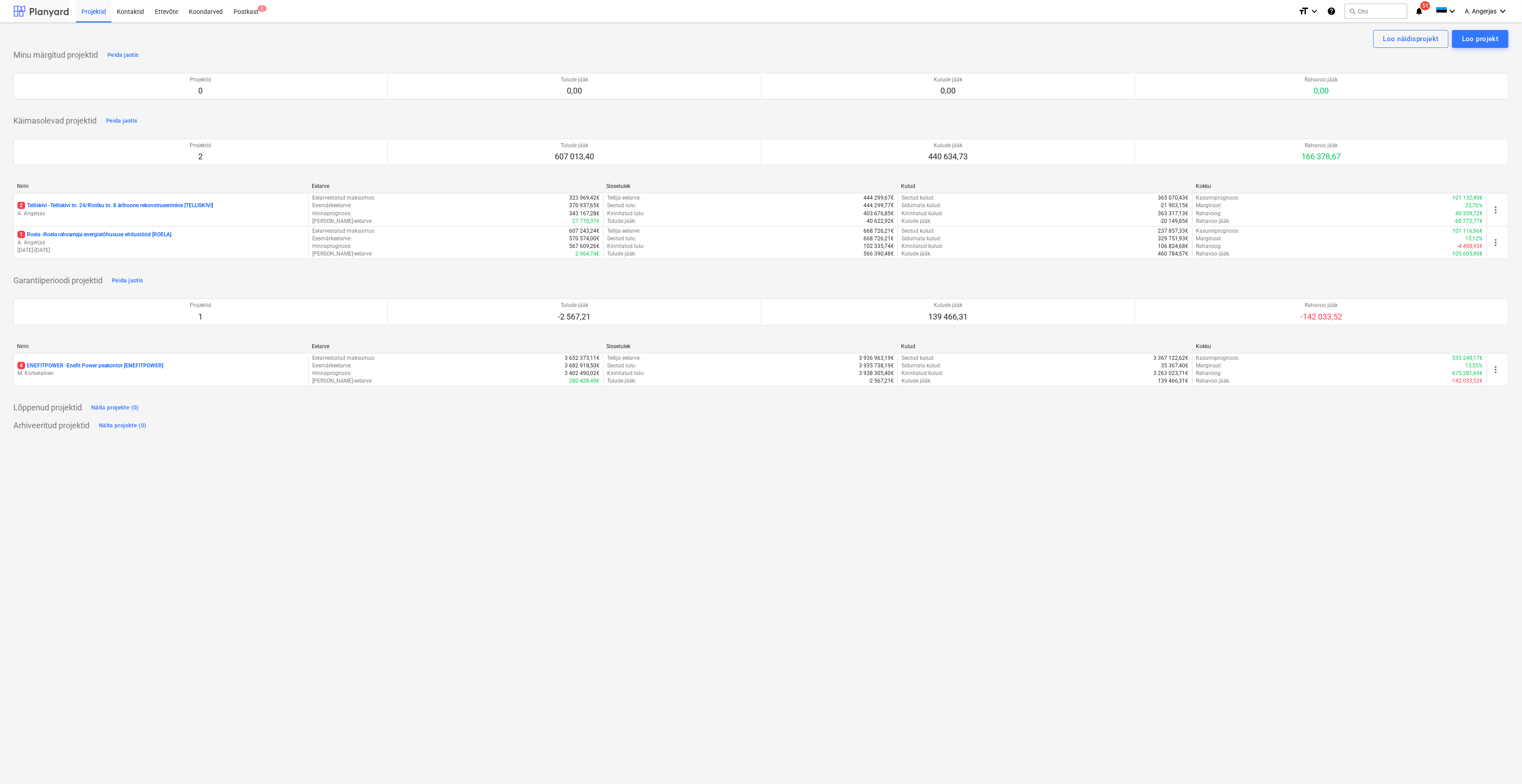
click at [36, 6] on div at bounding box center [41, 11] width 55 height 23
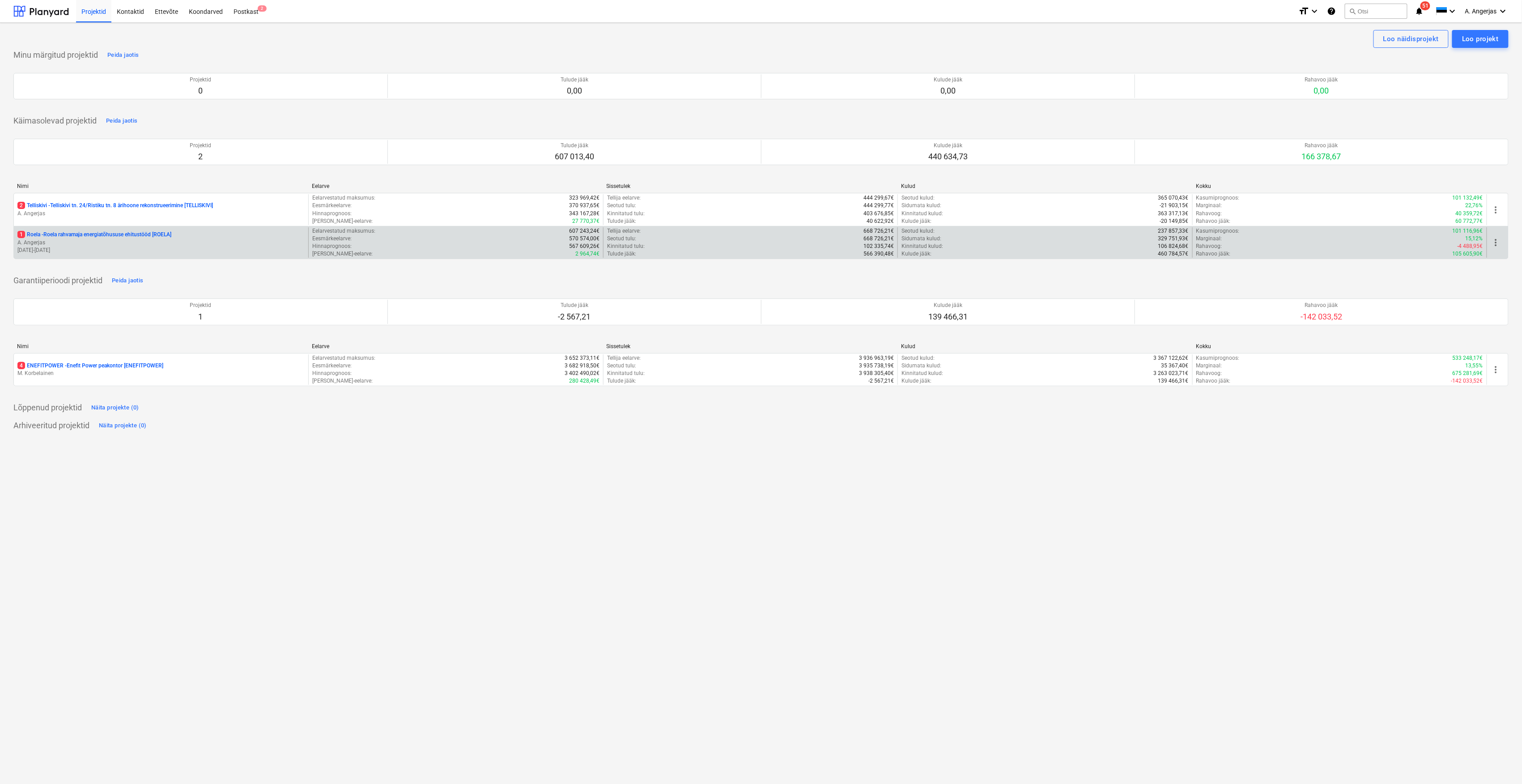
click at [1388, 251] on div "Rahavoo jääk : 105 605,90€" at bounding box center [1340, 253] width 287 height 7
